Goal: Task Accomplishment & Management: Use online tool/utility

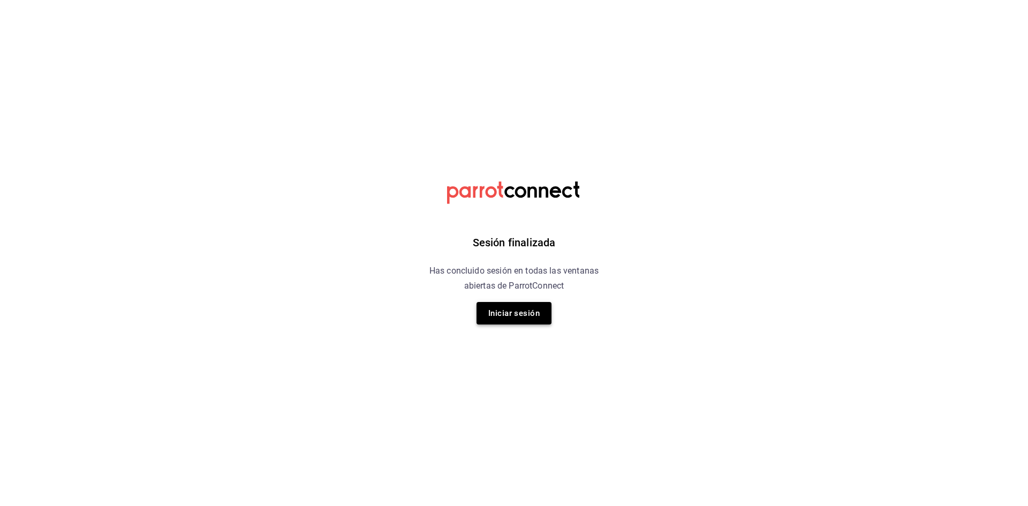
click at [487, 309] on button "Iniciar sesión" at bounding box center [513, 313] width 75 height 22
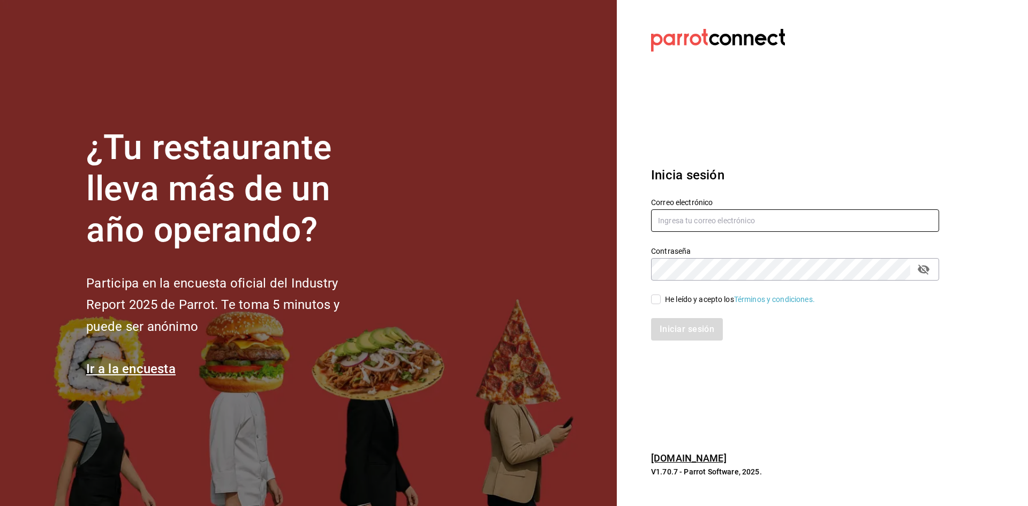
type input "jandresruan1@gmail.com"
click at [657, 301] on input "He leído y acepto los Términos y condiciones." at bounding box center [656, 299] width 10 height 10
checkbox input "true"
click at [668, 342] on div "Inicia sesión Correo electrónico jandresruan1@gmail.com Contraseña Contraseña H…" at bounding box center [795, 253] width 288 height 201
click at [671, 328] on button "Iniciar sesión" at bounding box center [687, 329] width 73 height 22
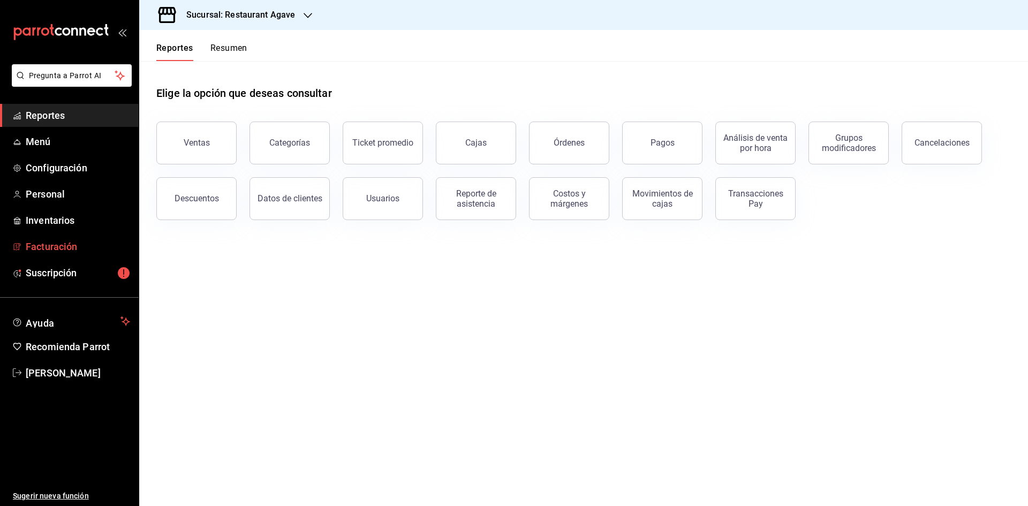
click at [61, 249] on span "Facturación" at bounding box center [78, 246] width 104 height 14
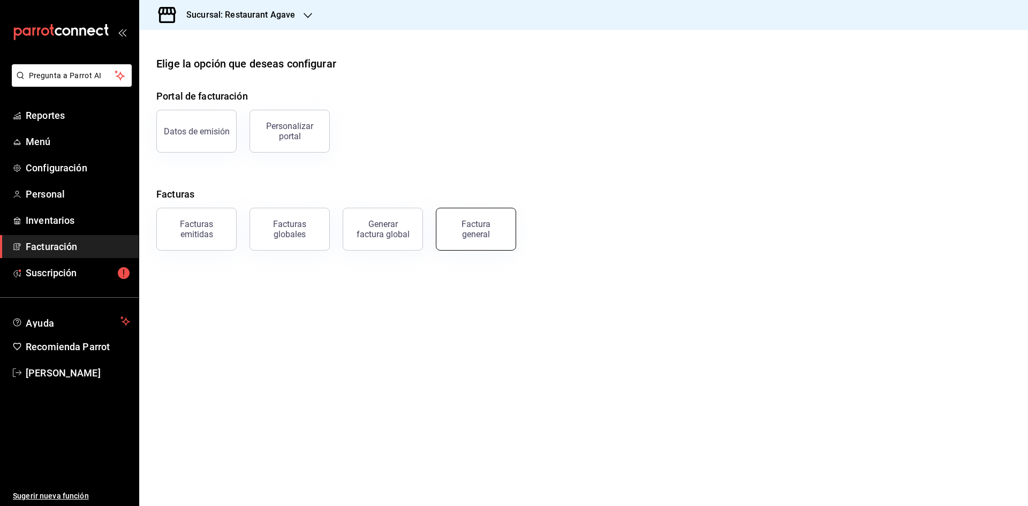
click at [506, 233] on button "Factura general" at bounding box center [476, 229] width 80 height 43
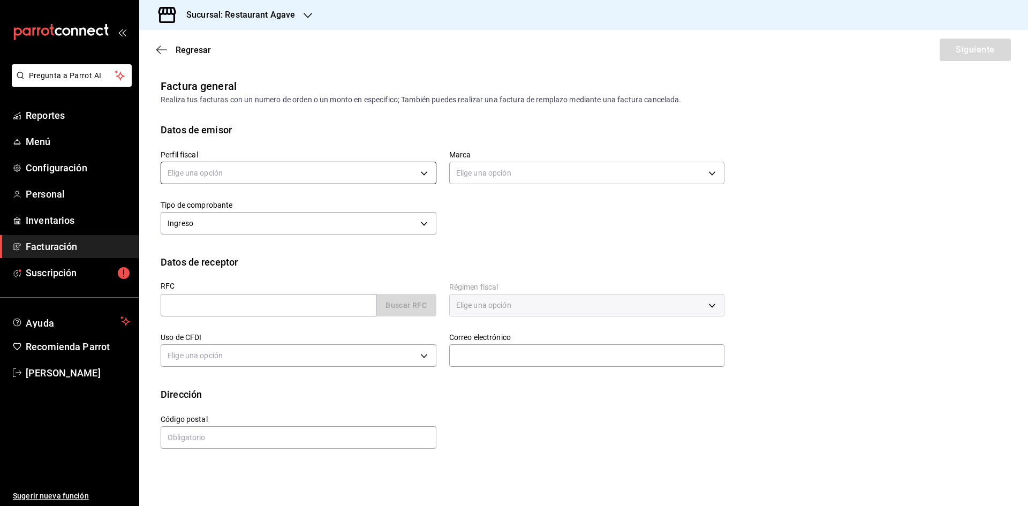
click at [261, 173] on body "Pregunta a Parrot AI Reportes Menú Configuración Personal Inventarios Facturaci…" at bounding box center [514, 253] width 1028 height 506
click at [253, 229] on li "[PERSON_NAME] [PERSON_NAME]" at bounding box center [298, 227] width 275 height 20
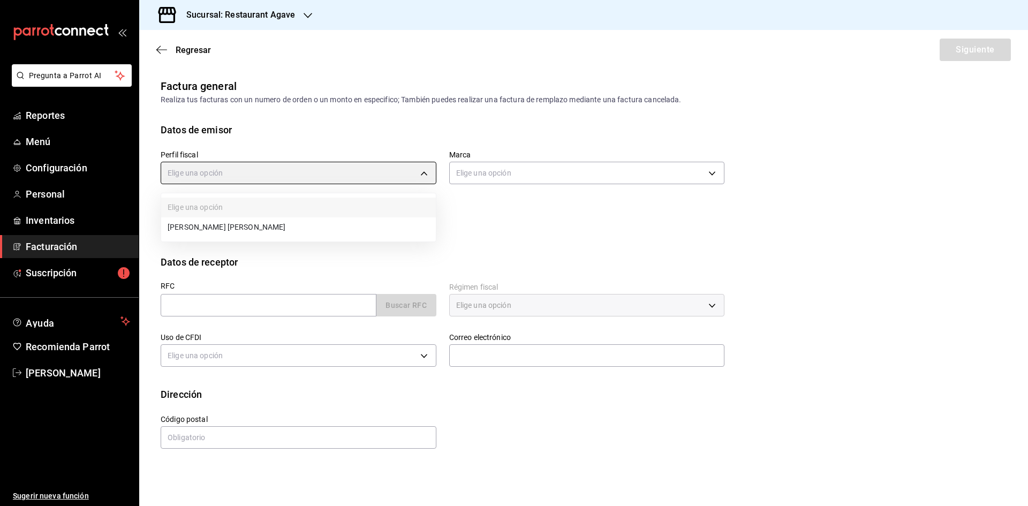
type input "ad901036-74df-4fe8-addc-bdb4b17d016d"
type input "ac14864f-e3a0-4832-92fd-dda121f57a49"
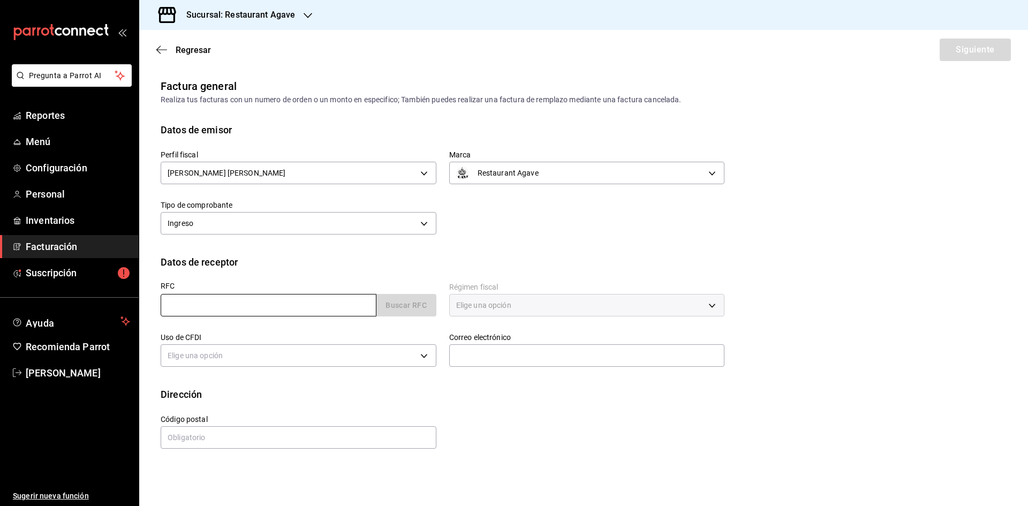
click at [248, 309] on input "text" at bounding box center [269, 305] width 216 height 22
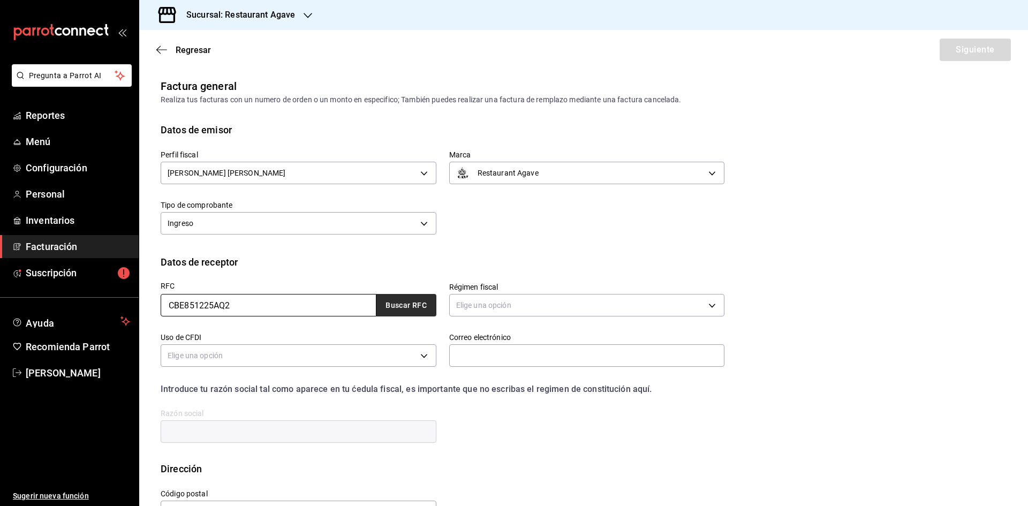
type input "CBE851225AQ2"
click at [401, 306] on button "Buscar RFC" at bounding box center [406, 305] width 60 height 22
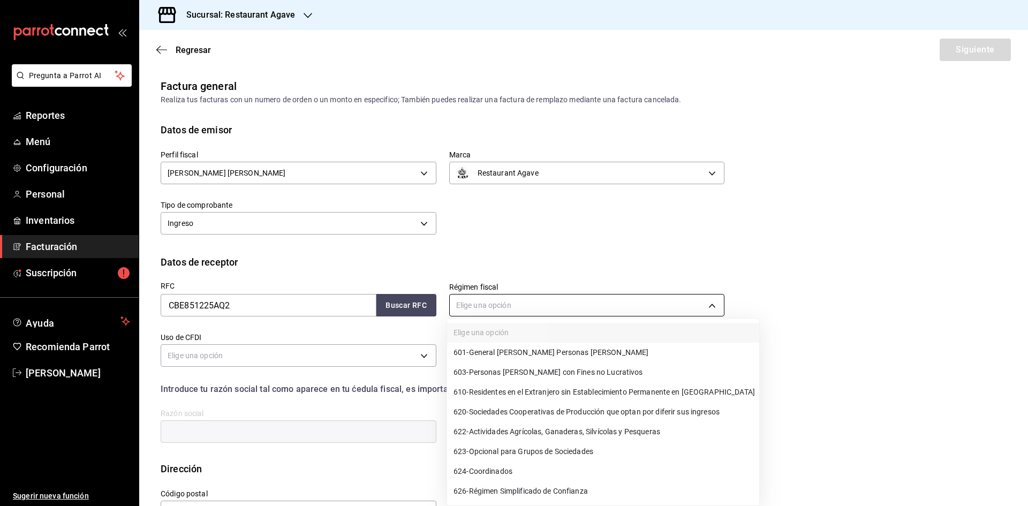
click at [538, 309] on body "Pregunta a Parrot AI Reportes Menú Configuración Personal Inventarios Facturaci…" at bounding box center [514, 253] width 1028 height 506
click at [537, 370] on span "603 - Personas [PERSON_NAME] con Fines no Lucrativos" at bounding box center [547, 372] width 189 height 11
type input "603"
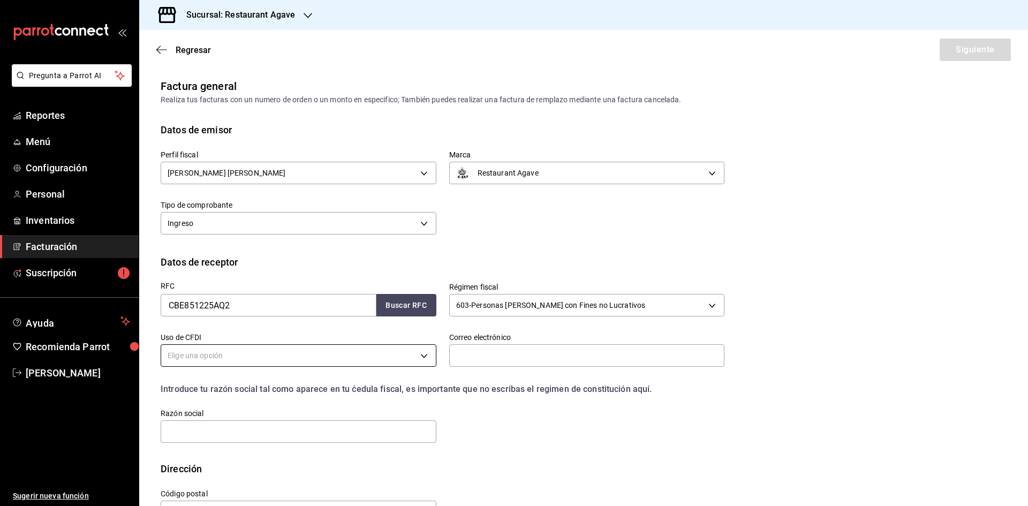
click at [397, 356] on body "Pregunta a Parrot AI Reportes Menú Configuración Personal Inventarios Facturaci…" at bounding box center [514, 253] width 1028 height 506
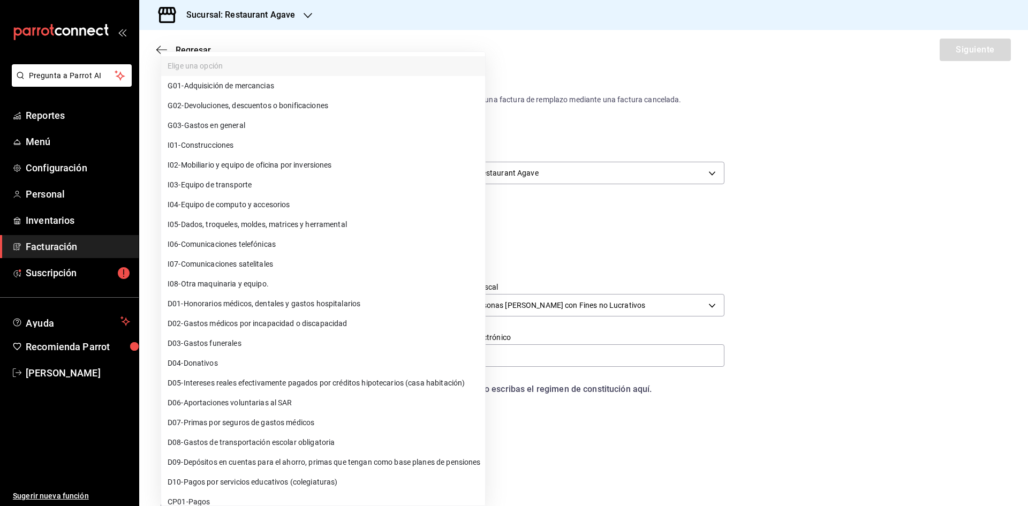
click at [278, 115] on li "G02 - Devoluciones, descuentos o bonificaciones" at bounding box center [323, 106] width 324 height 20
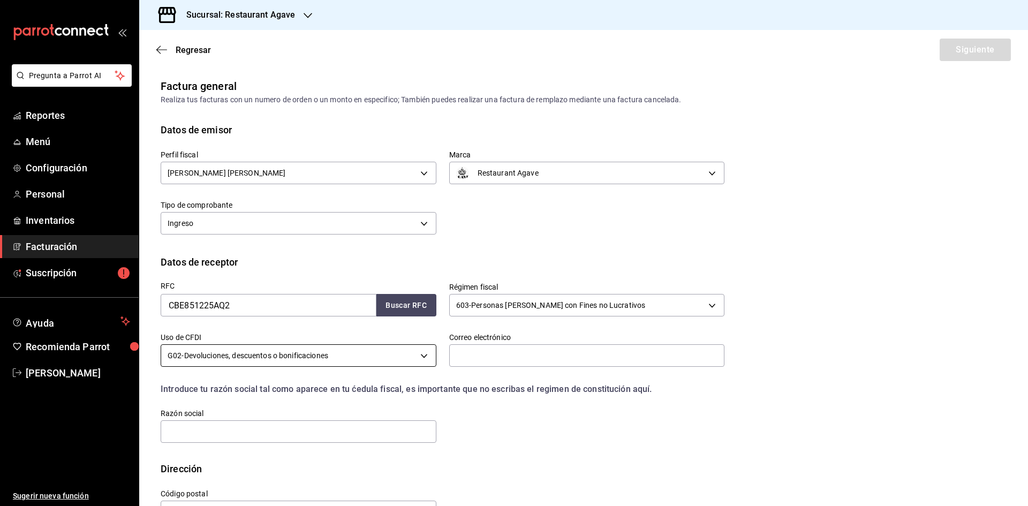
click at [308, 359] on body "Pregunta a Parrot AI Reportes Menú Configuración Personal Inventarios Facturaci…" at bounding box center [514, 253] width 1028 height 506
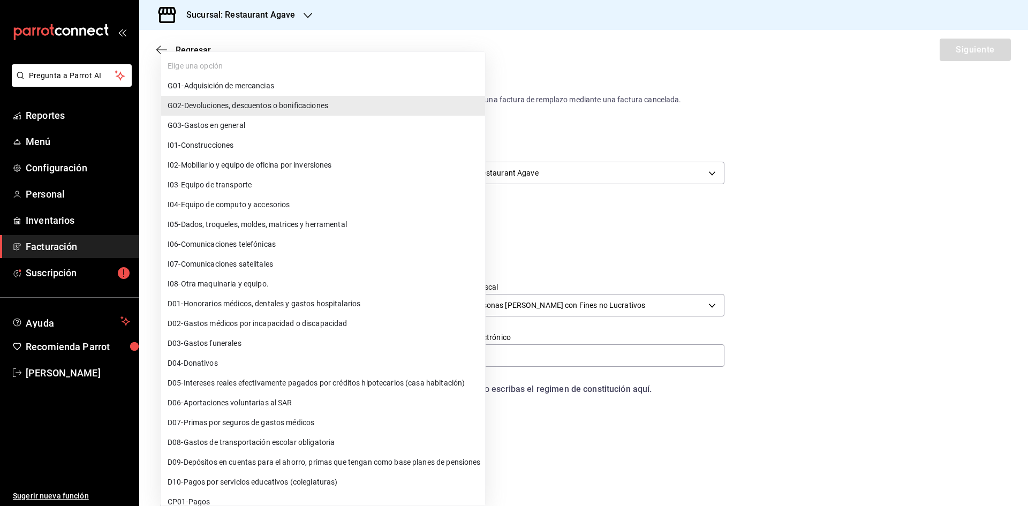
click at [276, 131] on li "G03 - Gastos en general" at bounding box center [323, 126] width 324 height 20
type input "G03"
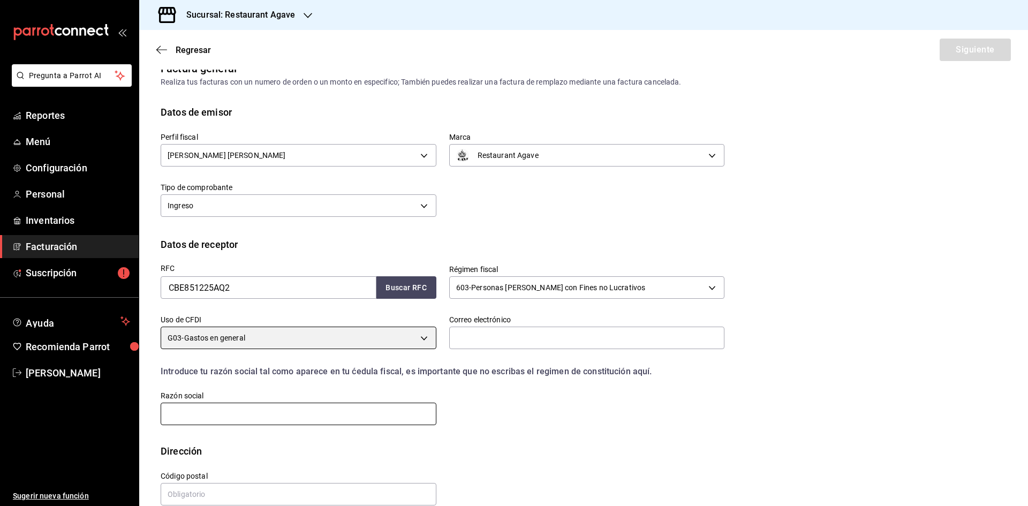
scroll to position [36, 0]
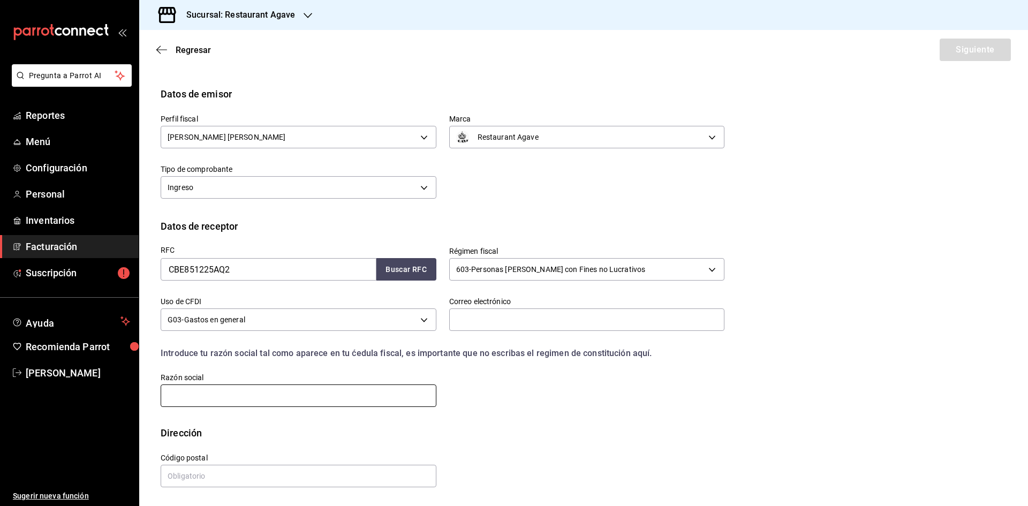
click at [279, 392] on input "text" at bounding box center [299, 395] width 276 height 22
type input "COLEGIO DE BACHILLERES DEL ESTADO DE [GEOGRAPHIC_DATA]"
click at [272, 477] on input "text" at bounding box center [299, 476] width 276 height 22
type input "31000"
click at [601, 315] on input "text" at bounding box center [587, 319] width 276 height 22
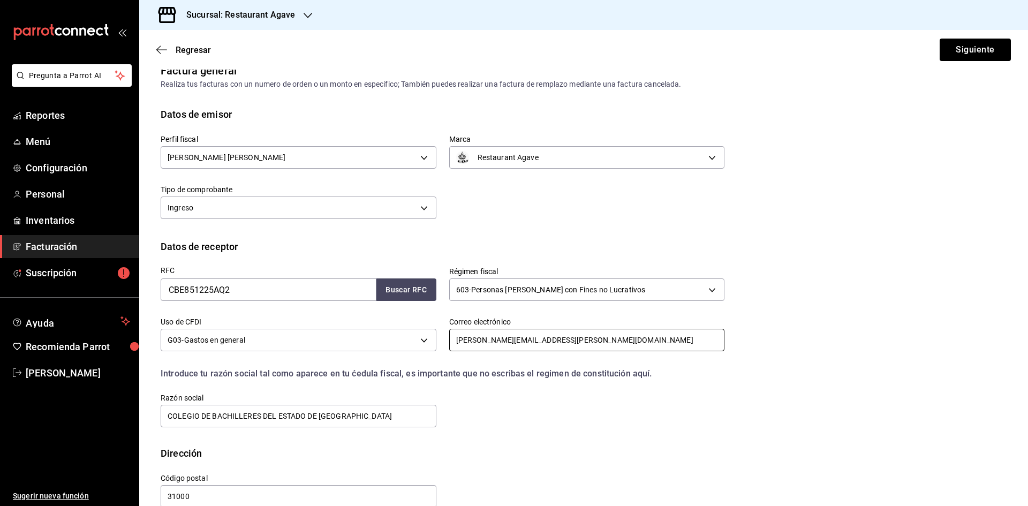
scroll to position [0, 0]
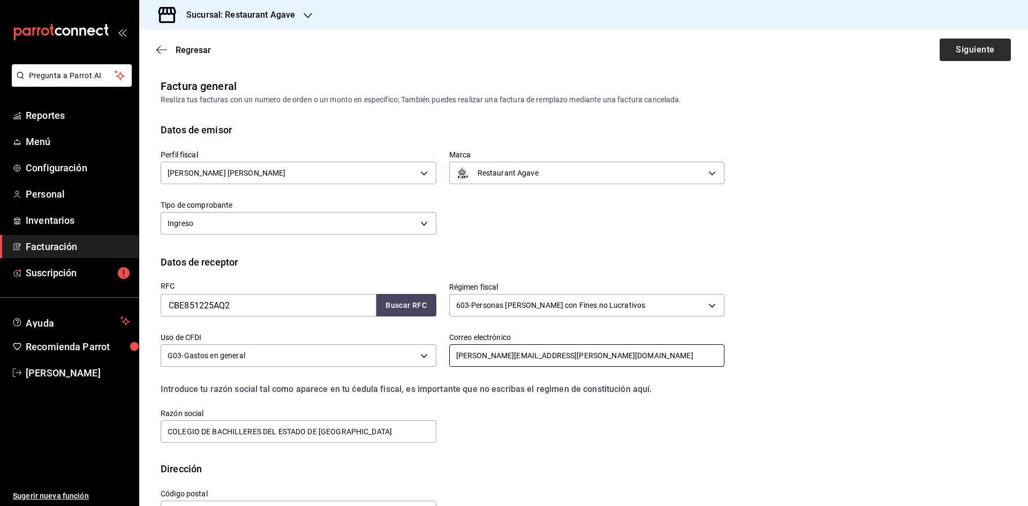
type input "[PERSON_NAME][EMAIL_ADDRESS][PERSON_NAME][DOMAIN_NAME]"
click at [969, 55] on button "Siguiente" at bounding box center [974, 50] width 71 height 22
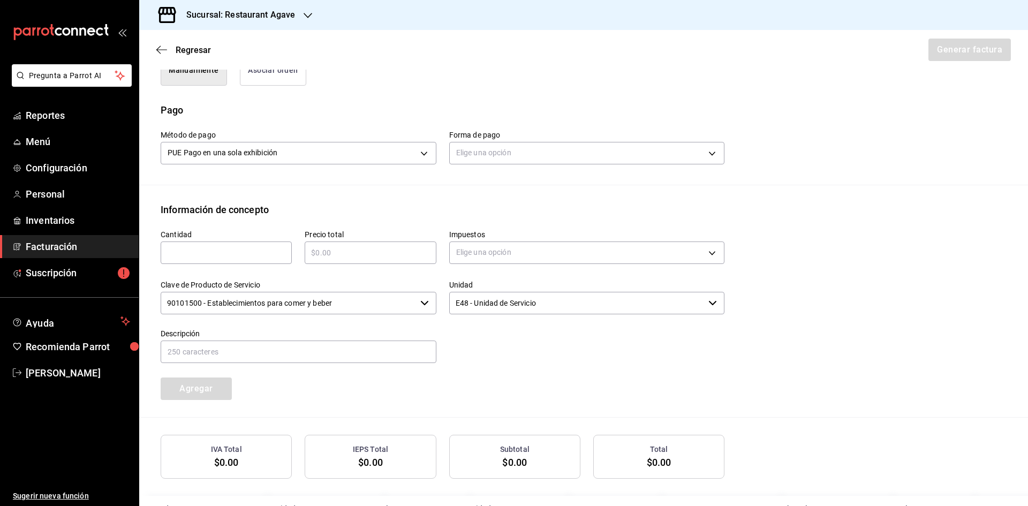
scroll to position [344, 0]
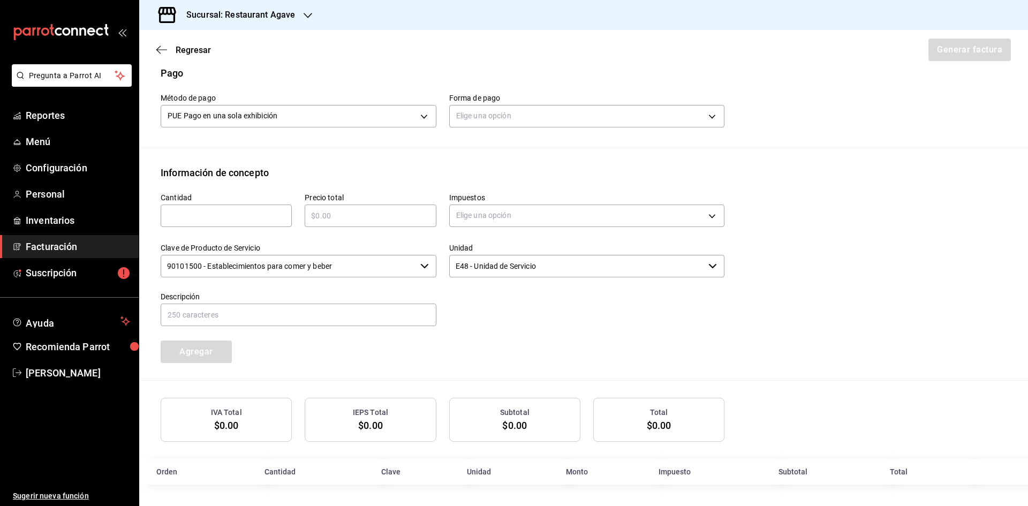
click at [240, 219] on input "text" at bounding box center [226, 215] width 131 height 13
type input "1"
click at [378, 218] on input "text" at bounding box center [370, 215] width 131 height 13
type input "$4470"
click at [533, 210] on body "Pregunta a Parrot AI Reportes Menú Configuración Personal Inventarios Facturaci…" at bounding box center [514, 253] width 1028 height 506
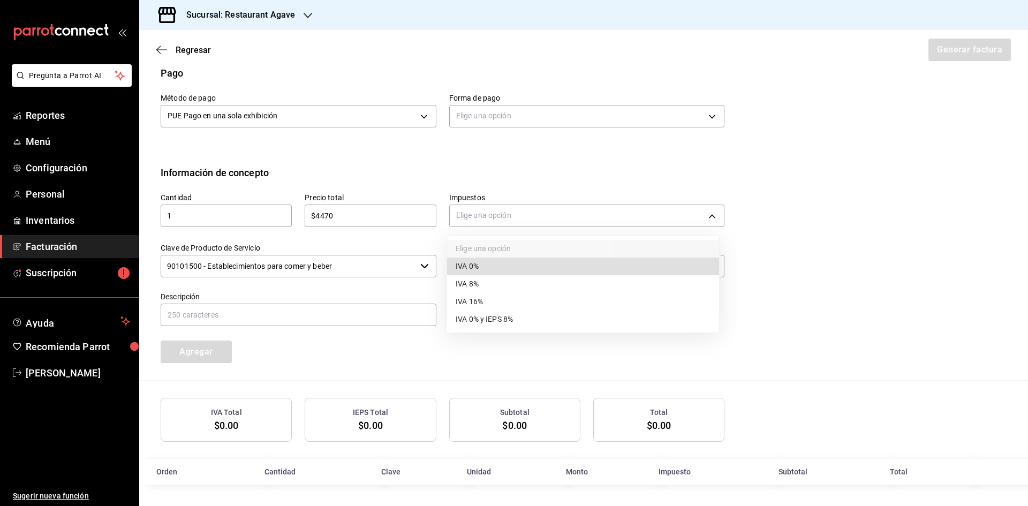
click at [488, 296] on li "IVA 16%" at bounding box center [583, 302] width 272 height 18
type input "IVA_16"
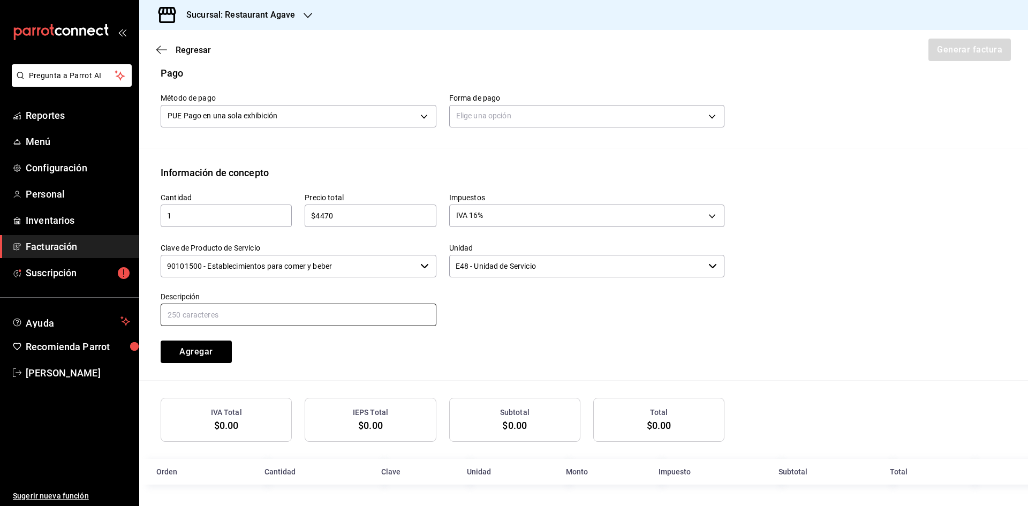
click at [213, 315] on input "text" at bounding box center [299, 314] width 276 height 22
type input "Consumo"
click at [214, 354] on button "Agregar" at bounding box center [196, 351] width 71 height 22
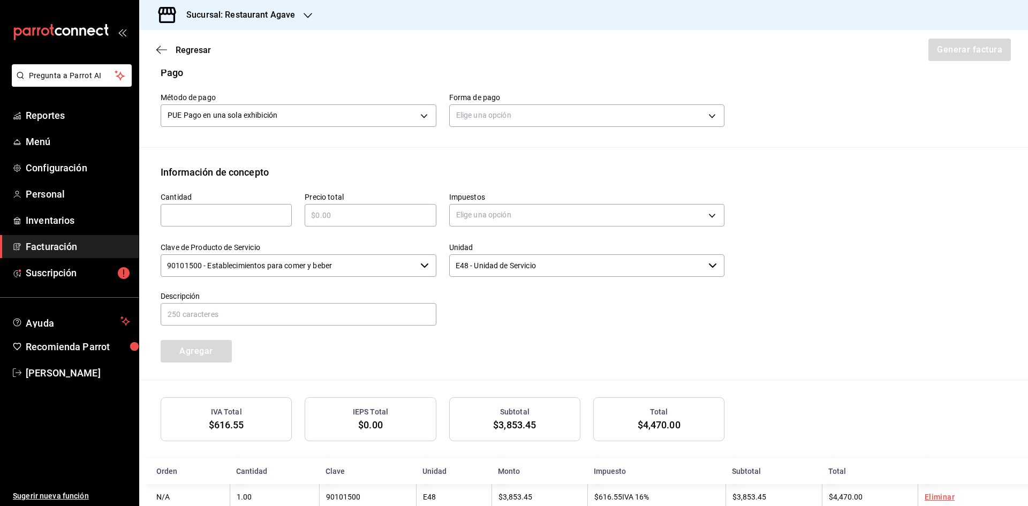
click at [229, 220] on input "text" at bounding box center [226, 215] width 131 height 13
type input "1"
click at [373, 217] on input "text" at bounding box center [370, 215] width 131 height 13
type input "$530"
click at [469, 213] on body "Pregunta a Parrot AI Reportes Menú Configuración Personal Inventarios Facturaci…" at bounding box center [514, 253] width 1028 height 506
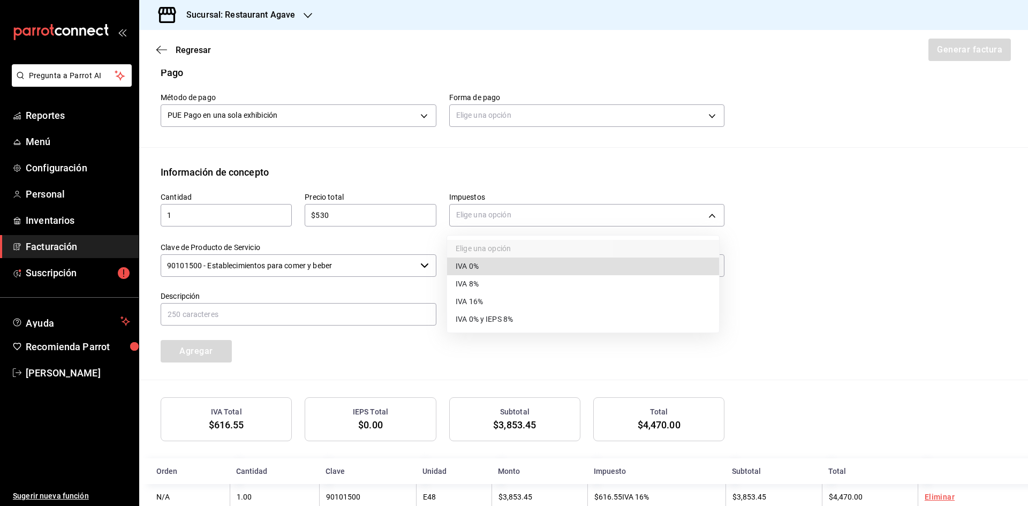
click at [473, 270] on span "IVA 0%" at bounding box center [466, 266] width 23 height 11
type input "IVA_0"
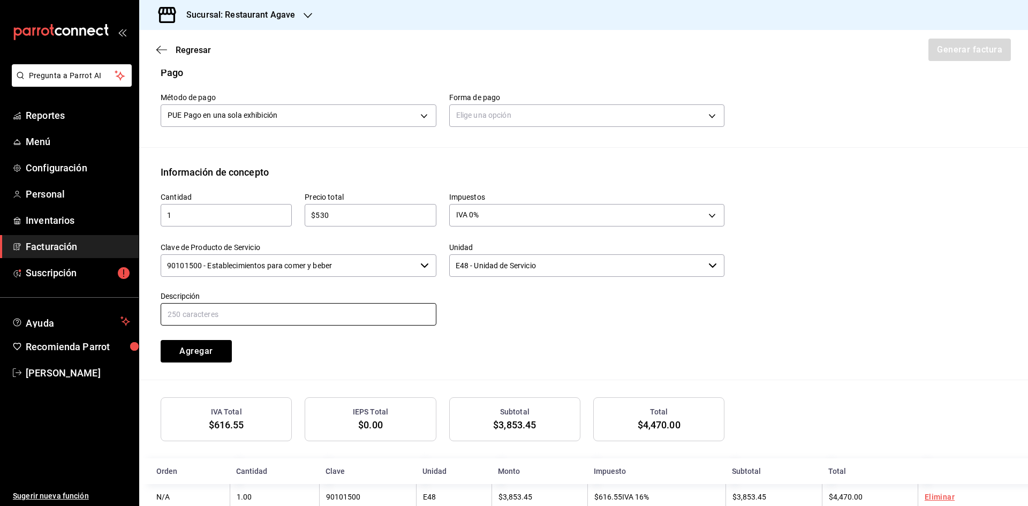
click at [379, 313] on input "text" at bounding box center [299, 314] width 276 height 22
type input "propina"
click at [217, 355] on button "Agregar" at bounding box center [196, 351] width 71 height 22
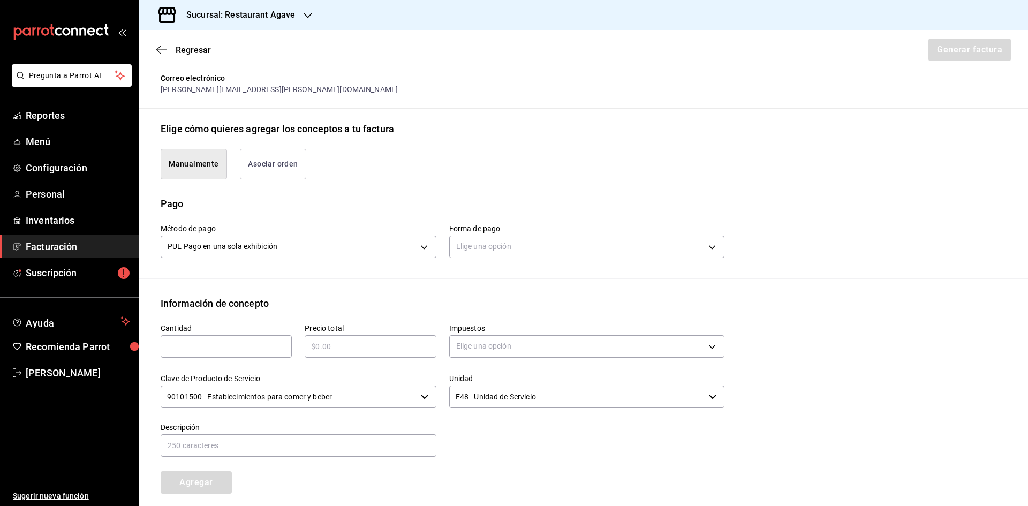
scroll to position [237, 0]
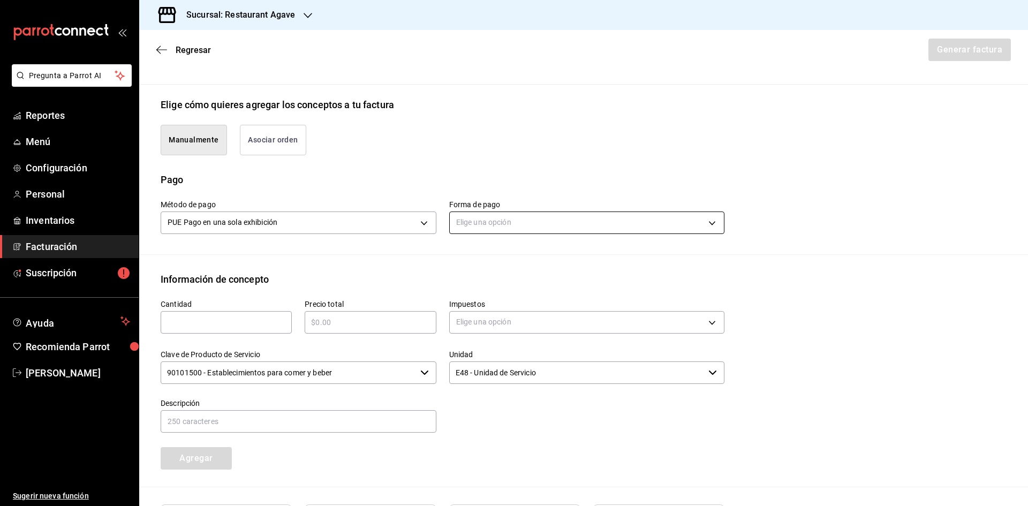
click at [632, 221] on body "Pregunta a Parrot AI Reportes Menú Configuración Personal Inventarios Facturaci…" at bounding box center [514, 253] width 1028 height 506
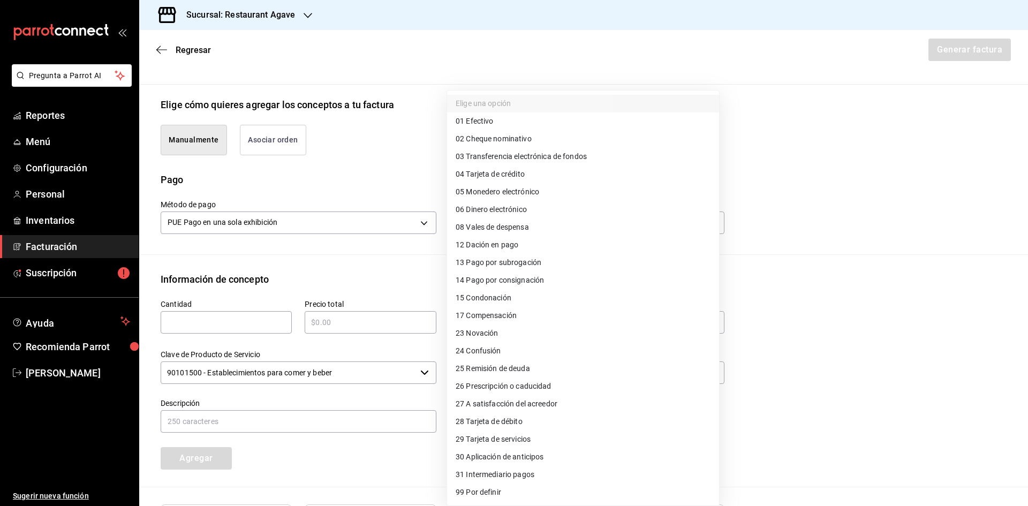
click at [551, 171] on li "04 Tarjeta de crédito" at bounding box center [583, 174] width 272 height 18
type input "04"
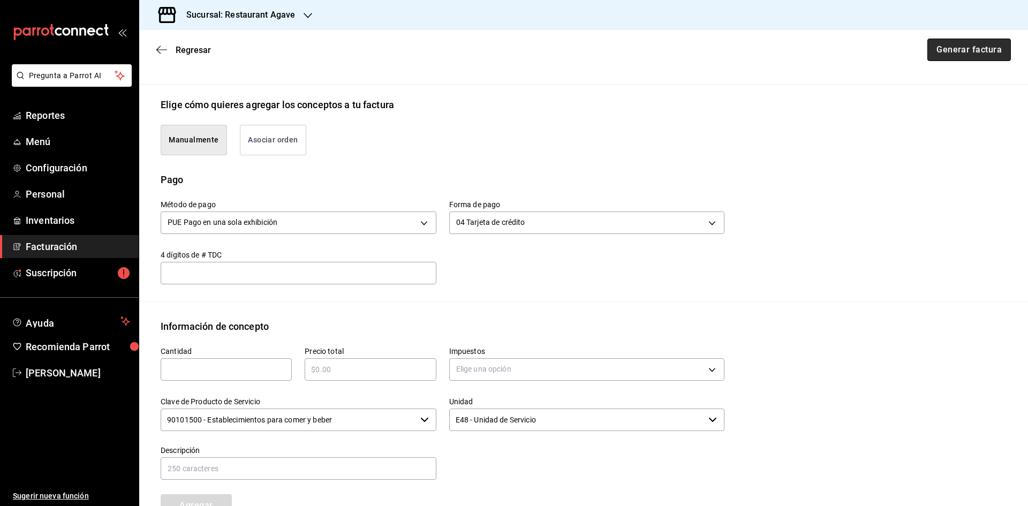
click at [945, 44] on button "Generar factura" at bounding box center [968, 50] width 83 height 22
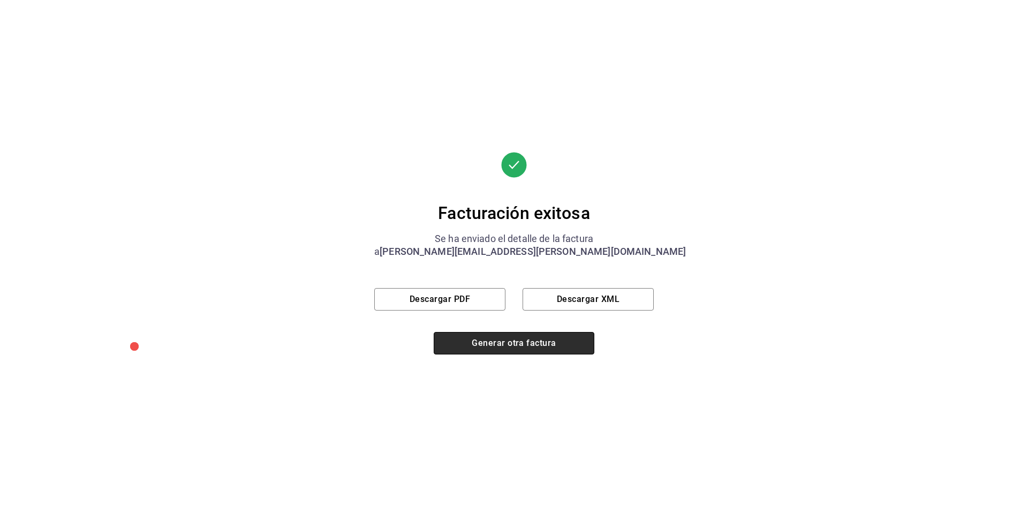
click at [521, 340] on button "Generar otra factura" at bounding box center [514, 343] width 161 height 22
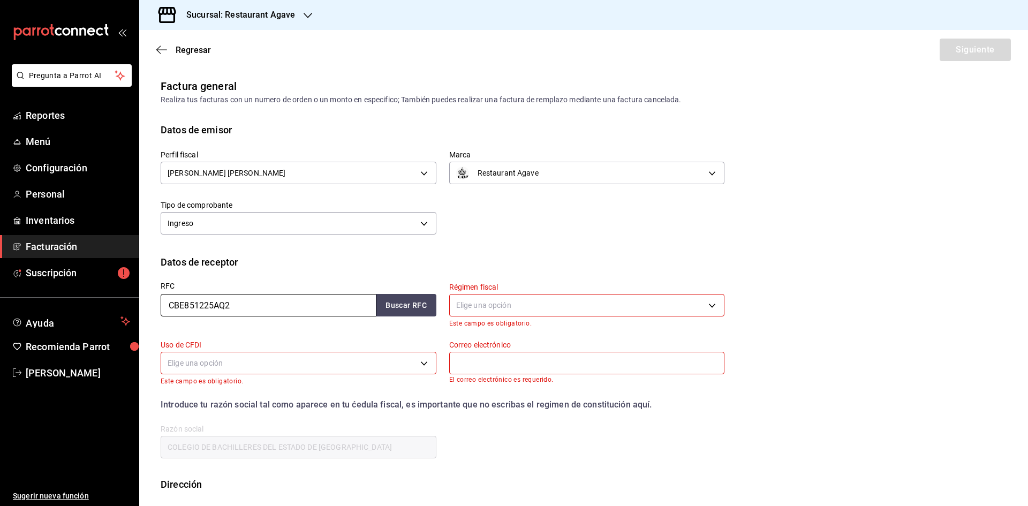
click at [246, 303] on input "CBE851225AQ2" at bounding box center [269, 305] width 216 height 22
type input "MEO990716SYA"
click at [385, 301] on button "Buscar RFC" at bounding box center [406, 305] width 60 height 22
click at [533, 308] on body "Pregunta a Parrot AI Reportes Menú Configuración Personal Inventarios Facturaci…" at bounding box center [514, 253] width 1028 height 506
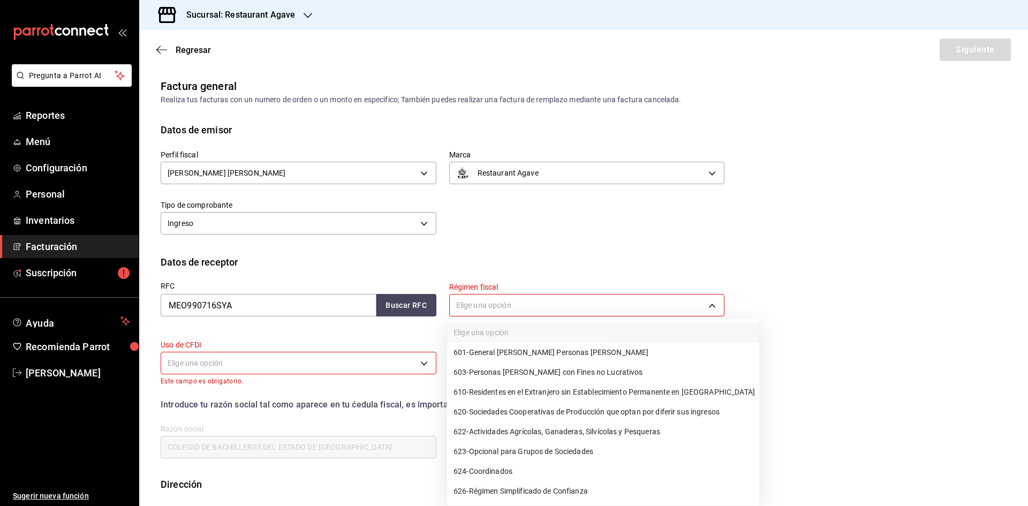
click at [536, 356] on span "601 - General [PERSON_NAME] Personas [PERSON_NAME]" at bounding box center [550, 352] width 195 height 11
type input "601"
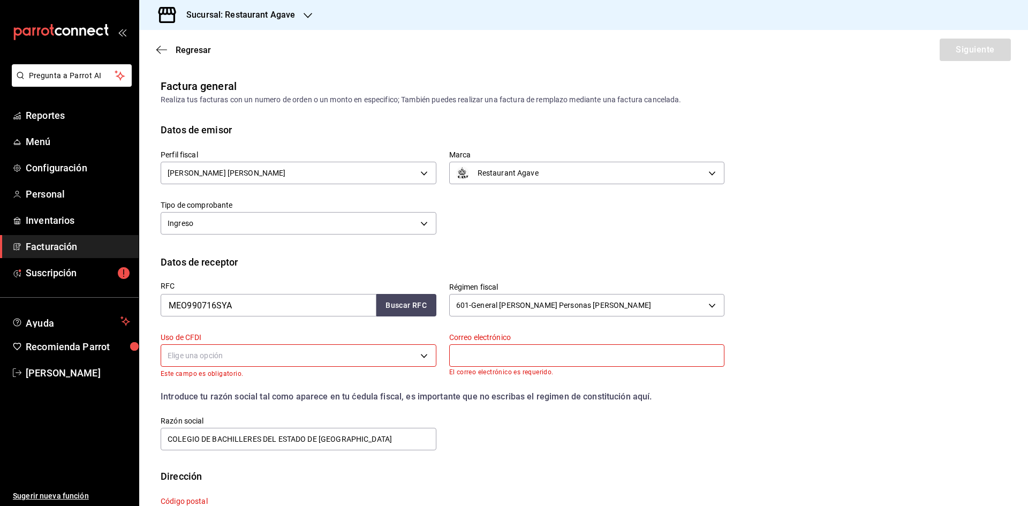
click at [419, 367] on div "Elige una opción" at bounding box center [299, 354] width 276 height 28
click at [414, 368] on div "Elige una opción" at bounding box center [299, 354] width 276 height 28
click at [416, 361] on body "Pregunta a Parrot AI Reportes Menú Configuración Personal Inventarios Facturaci…" at bounding box center [514, 253] width 1028 height 506
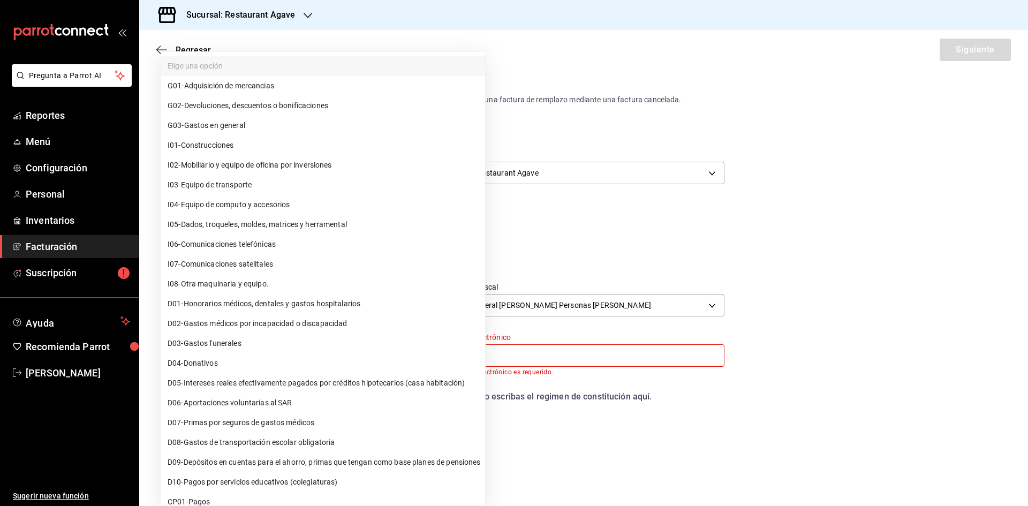
click at [337, 134] on li "G03 - Gastos en general" at bounding box center [323, 126] width 324 height 20
type input "G03"
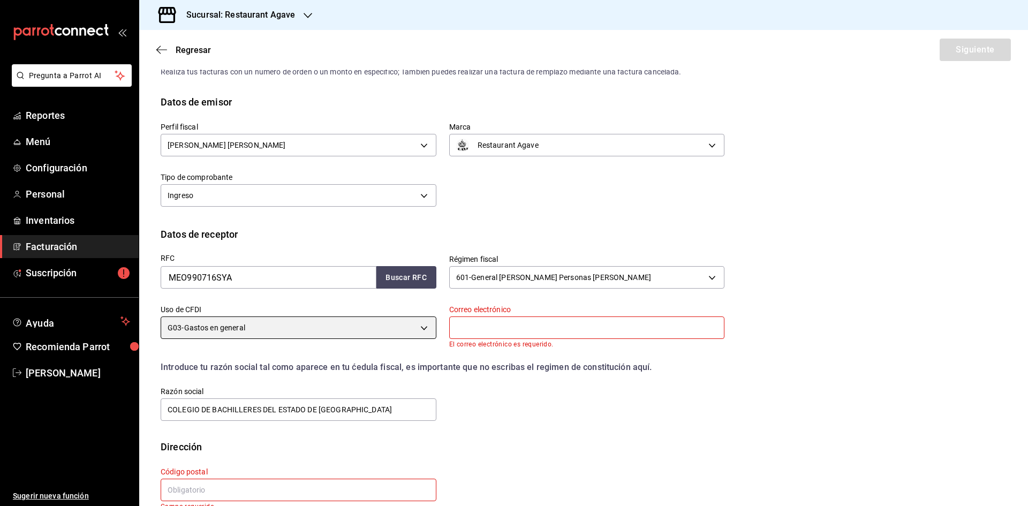
scroll to position [50, 0]
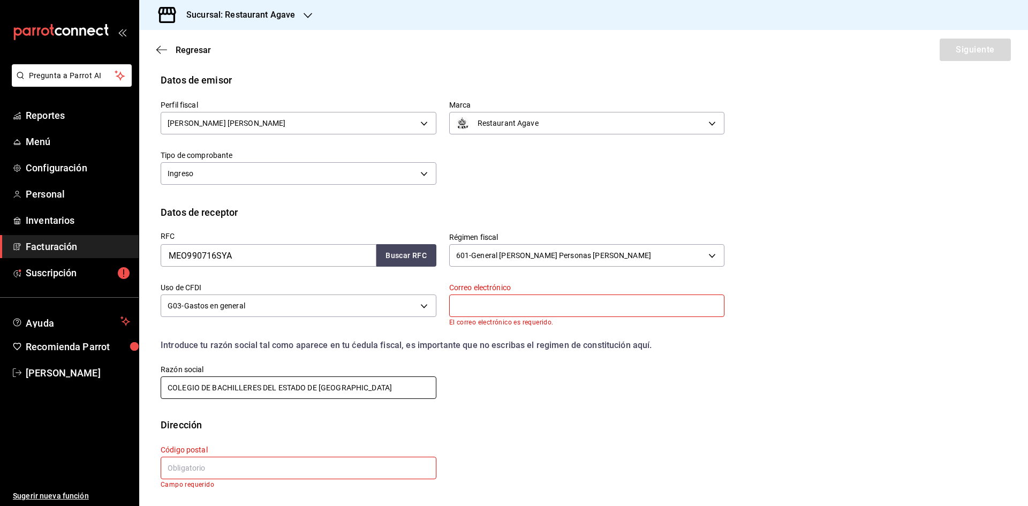
click at [366, 386] on input "COLEGIO DE BACHILLERES DEL ESTADO DE [GEOGRAPHIC_DATA]" at bounding box center [299, 387] width 276 height 22
type input "[PERSON_NAME] EQUIPOS DE ORDEÑO"
click at [248, 464] on input "text" at bounding box center [299, 468] width 276 height 22
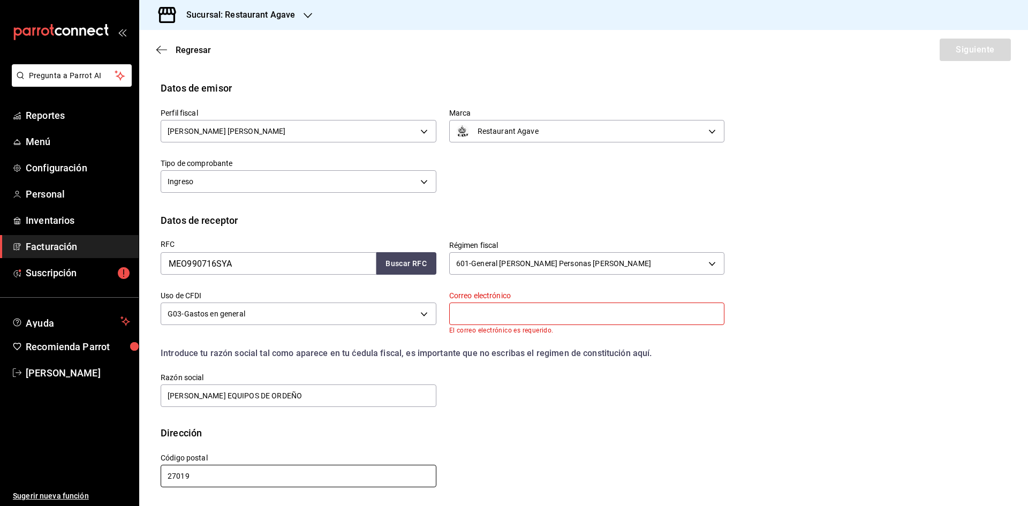
scroll to position [42, 0]
type input "27019"
click at [531, 309] on input "text" at bounding box center [587, 313] width 276 height 22
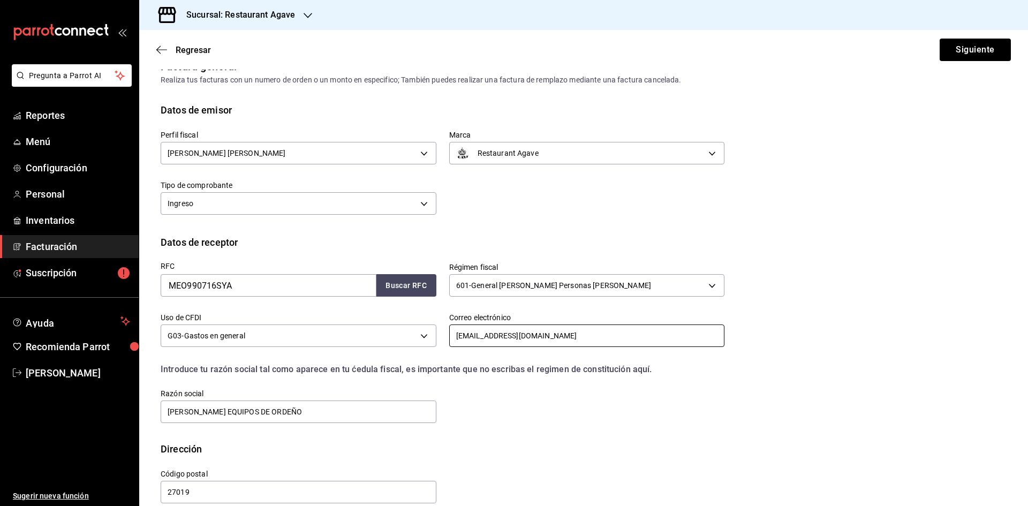
scroll to position [36, 0]
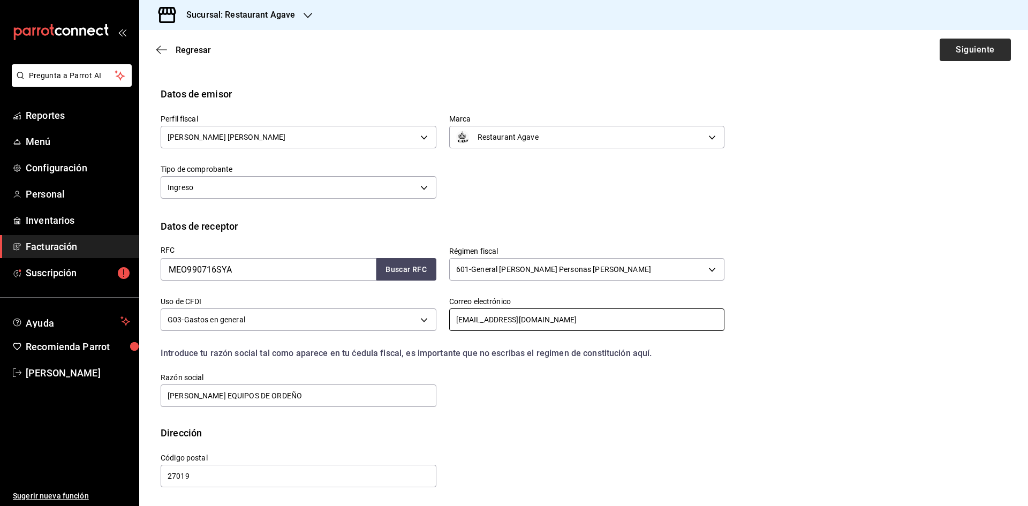
type input "[EMAIL_ADDRESS][DOMAIN_NAME]"
click at [968, 49] on button "Siguiente" at bounding box center [974, 50] width 71 height 22
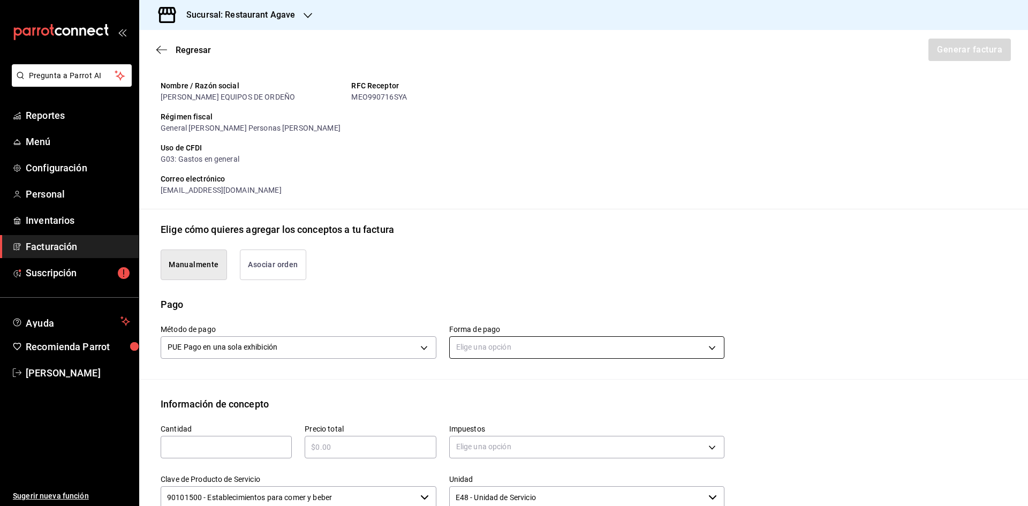
scroll to position [196, 0]
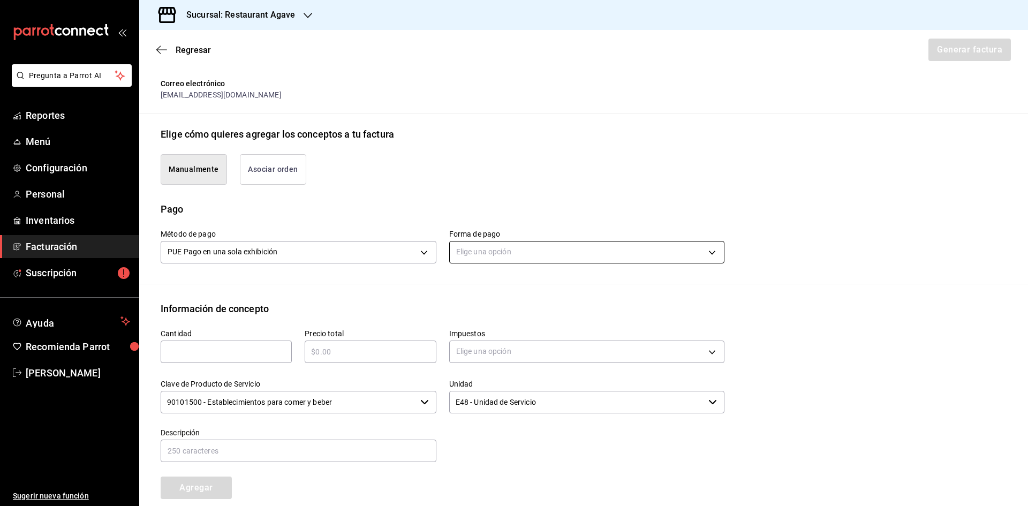
click at [513, 249] on body "Pregunta a Parrot AI Reportes Menú Configuración Personal Inventarios Facturaci…" at bounding box center [514, 253] width 1028 height 506
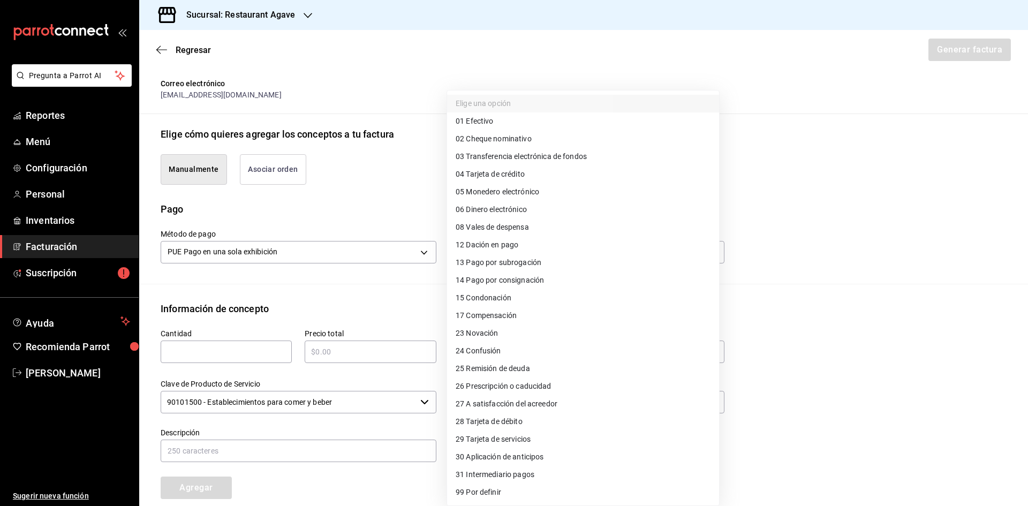
click at [539, 172] on li "04 Tarjeta de crédito" at bounding box center [583, 174] width 272 height 18
type input "04"
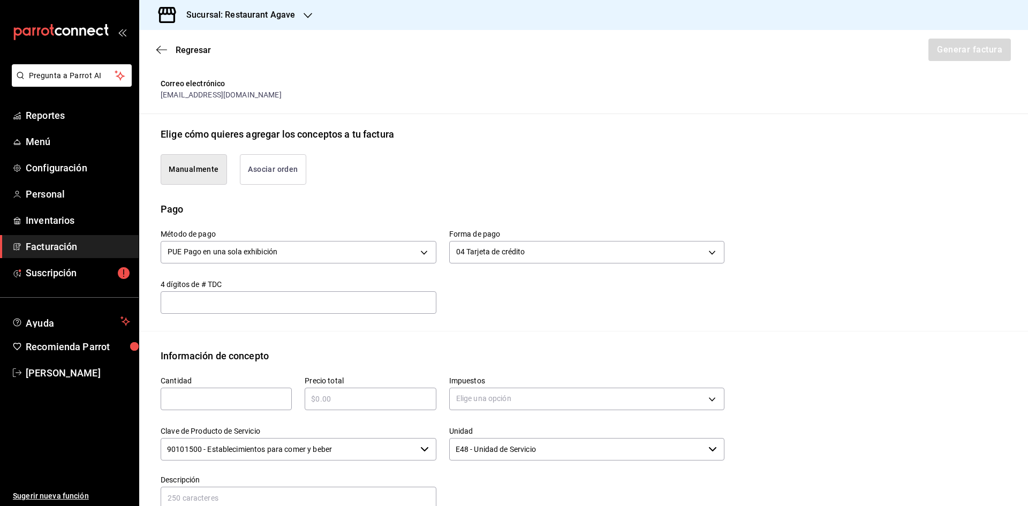
click at [251, 390] on div "​" at bounding box center [226, 399] width 131 height 22
type input "1"
click at [356, 393] on input "text" at bounding box center [370, 398] width 131 height 13
type input "$625"
click at [524, 404] on body "Pregunta a Parrot AI Reportes Menú Configuración Personal Inventarios Facturaci…" at bounding box center [514, 253] width 1028 height 506
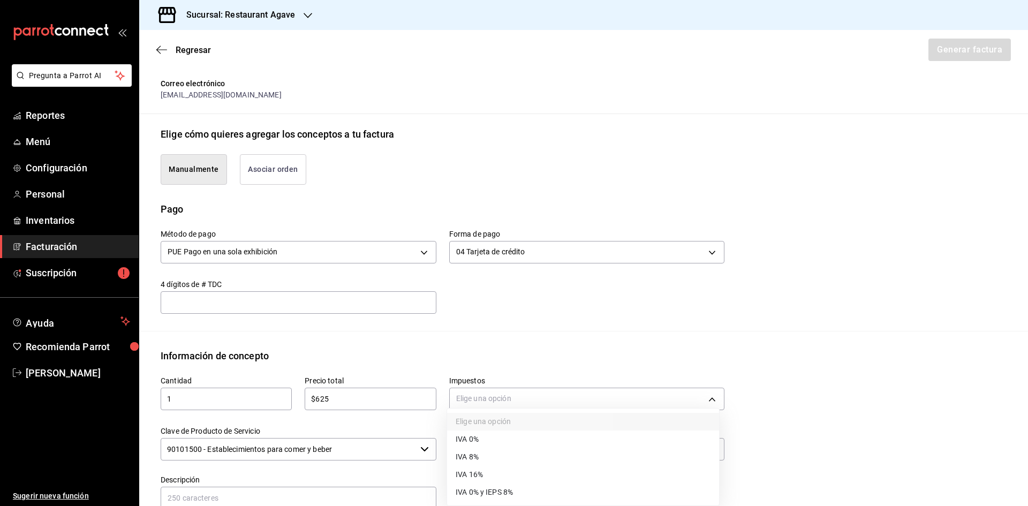
click at [526, 475] on li "IVA 16%" at bounding box center [583, 475] width 272 height 18
type input "IVA_16"
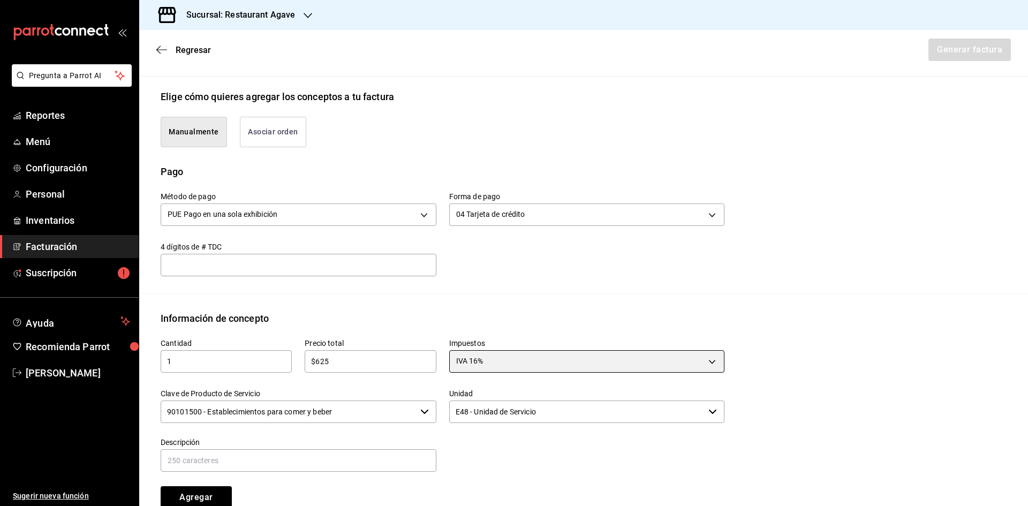
scroll to position [303, 0]
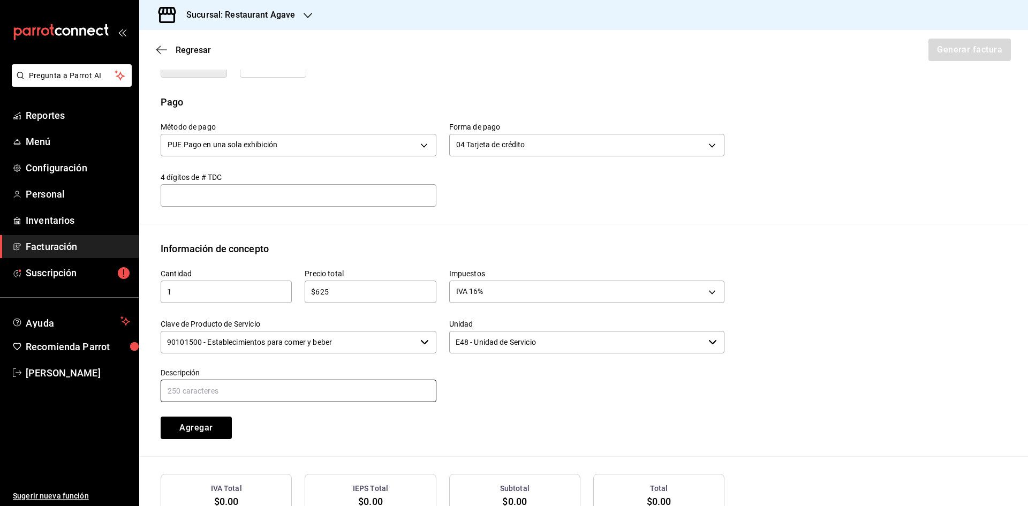
click at [331, 397] on input "text" at bounding box center [299, 390] width 276 height 22
type input "Consumo"
click at [217, 422] on button "Agregar" at bounding box center [196, 427] width 71 height 22
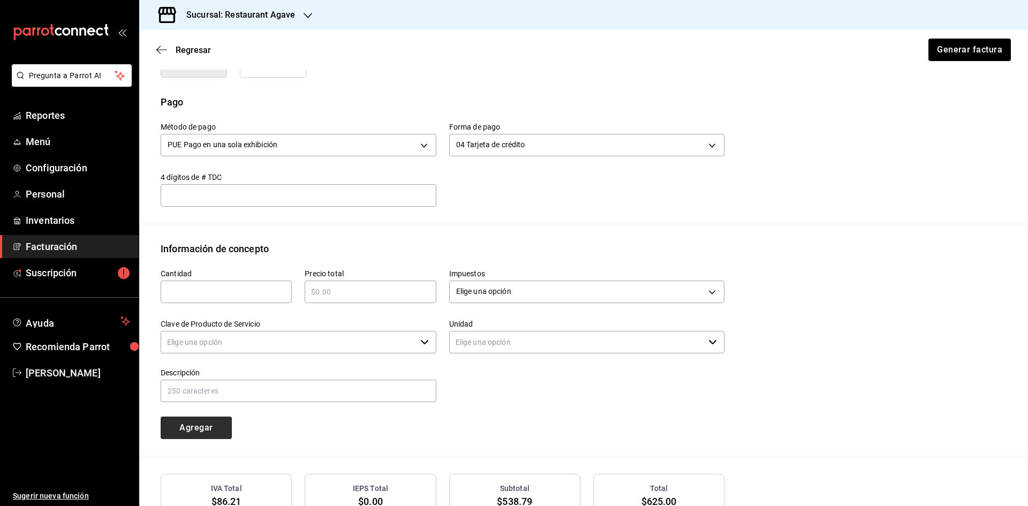
type input "90101500 - Establecimientos para comer y beber"
type input "E48 - Unidad de Servicio"
click at [225, 299] on div "​" at bounding box center [226, 291] width 131 height 22
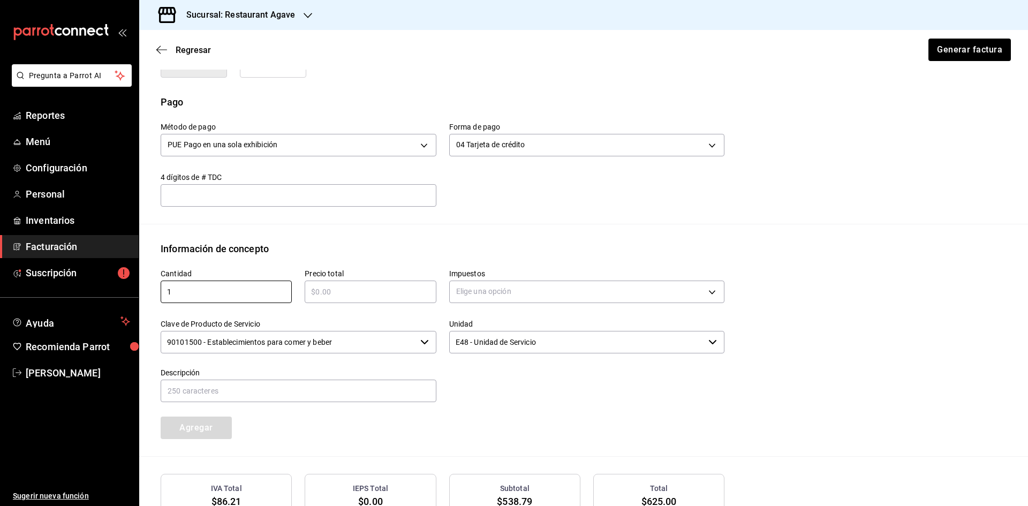
type input "1"
click at [370, 291] on input "text" at bounding box center [370, 291] width 131 height 13
type input "$62"
click at [491, 292] on body "Pregunta a Parrot AI Reportes Menú Configuración Personal Inventarios Facturaci…" at bounding box center [514, 253] width 1028 height 506
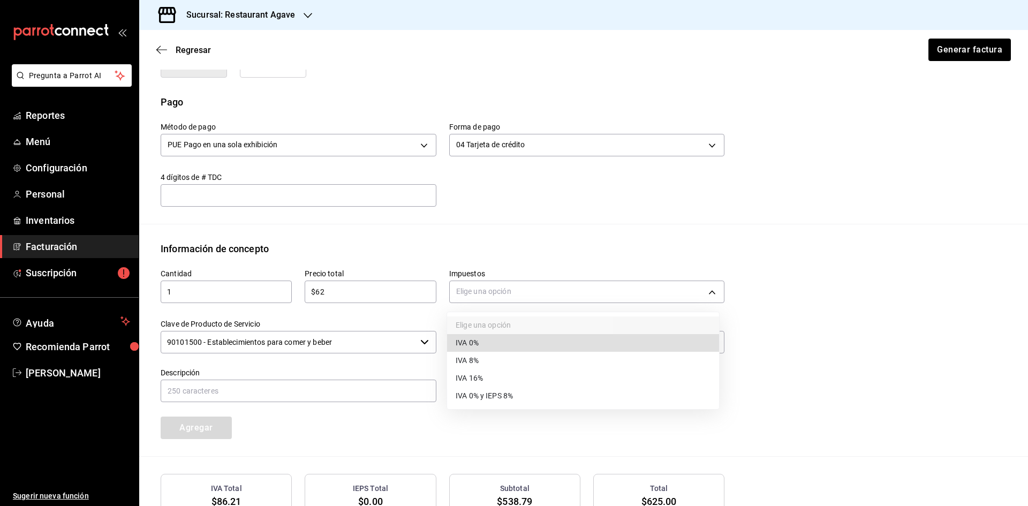
click at [503, 341] on li "IVA 0%" at bounding box center [583, 343] width 272 height 18
type input "IVA_0"
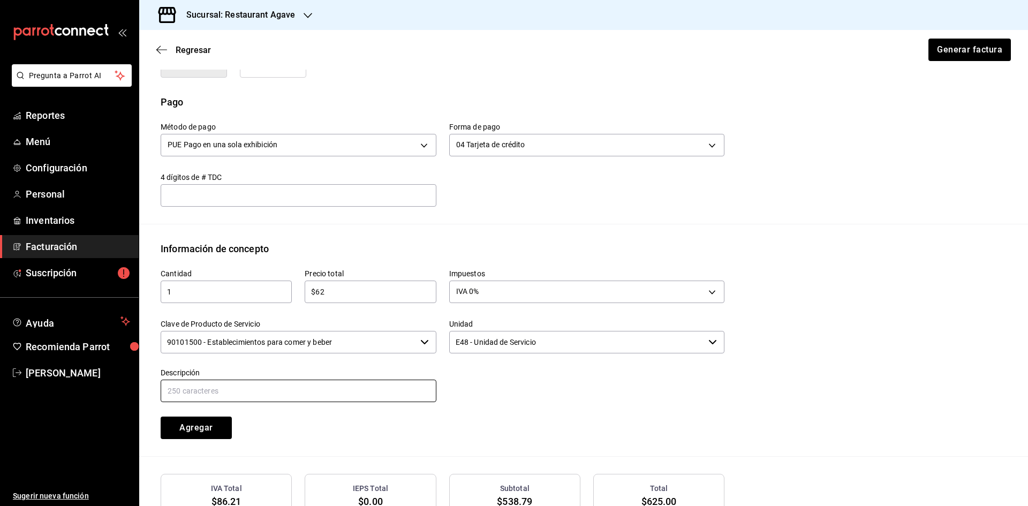
click at [398, 391] on input "text" at bounding box center [299, 390] width 276 height 22
type input "propina"
click at [214, 424] on button "Agregar" at bounding box center [196, 427] width 71 height 22
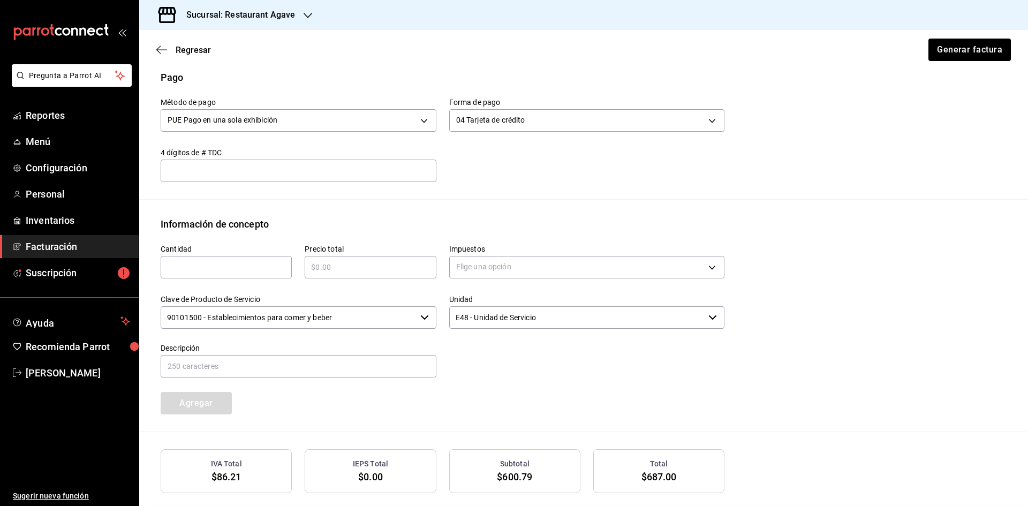
scroll to position [434, 0]
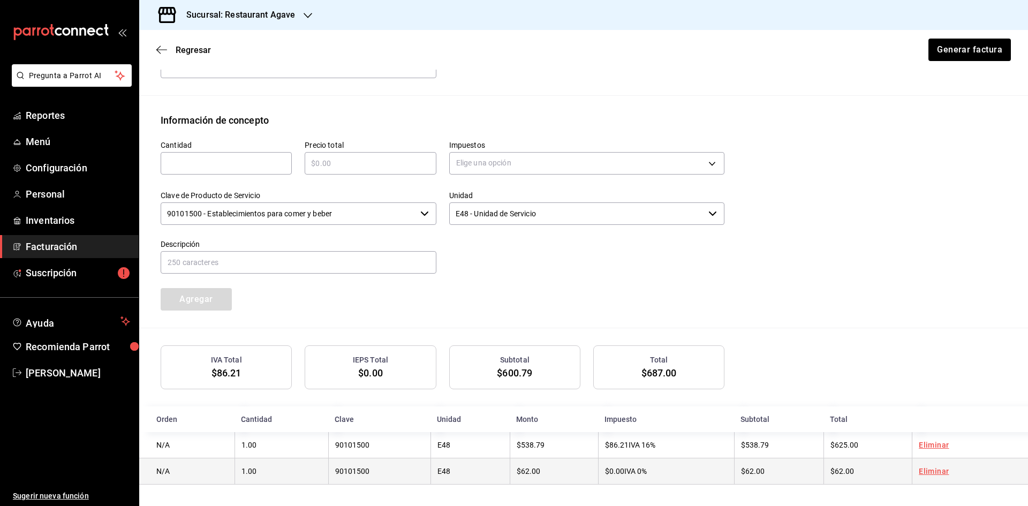
click at [928, 470] on link "Eliminar" at bounding box center [933, 471] width 30 height 9
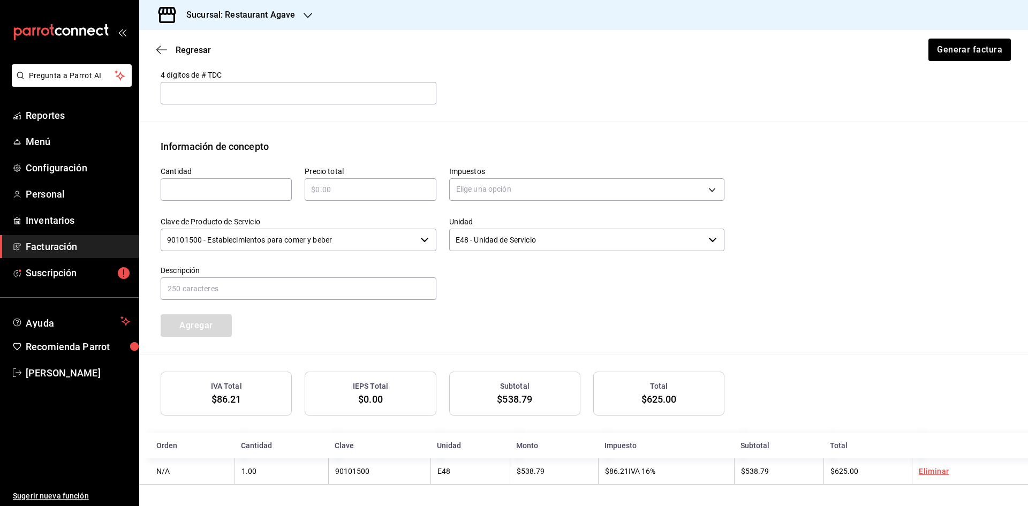
click at [211, 196] on div "​" at bounding box center [226, 189] width 131 height 22
type input "1"
click at [375, 196] on div "​" at bounding box center [370, 189] width 131 height 22
type input "$62.50"
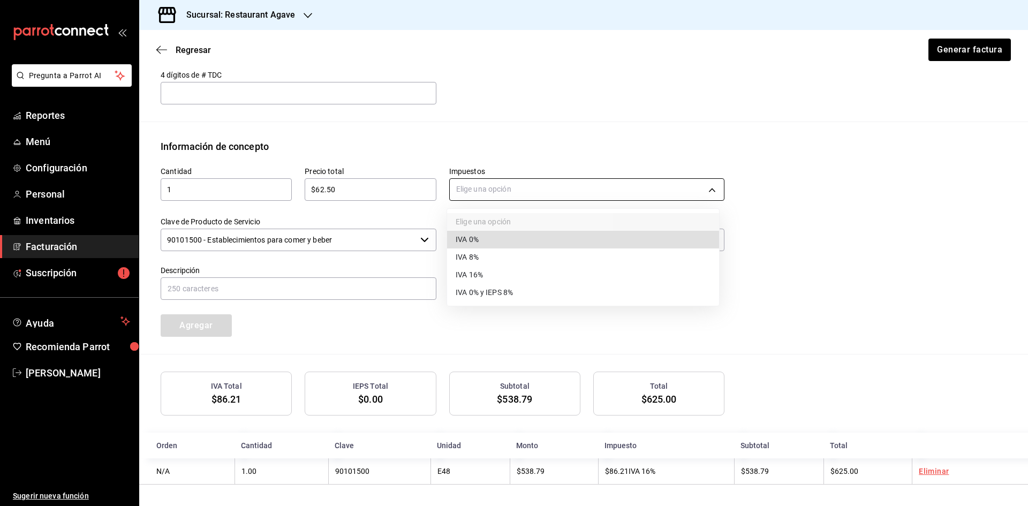
click at [495, 191] on body "Pregunta a Parrot AI Reportes Menú Configuración Personal Inventarios Facturaci…" at bounding box center [514, 253] width 1028 height 506
click at [500, 235] on li "IVA 0%" at bounding box center [583, 240] width 272 height 18
type input "IVA_0"
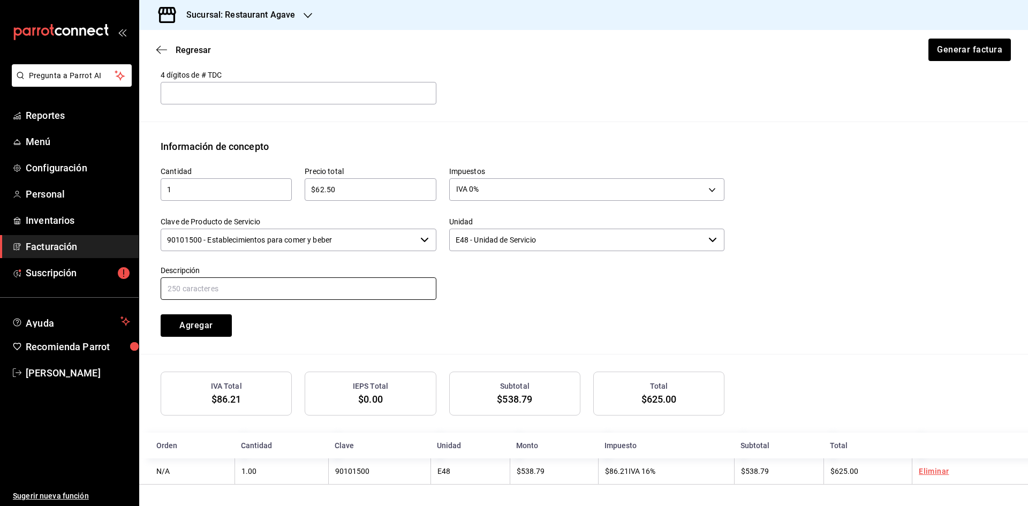
click at [345, 297] on input "text" at bounding box center [299, 288] width 276 height 22
type input "propina"
click at [196, 320] on button "Agregar" at bounding box center [196, 325] width 71 height 22
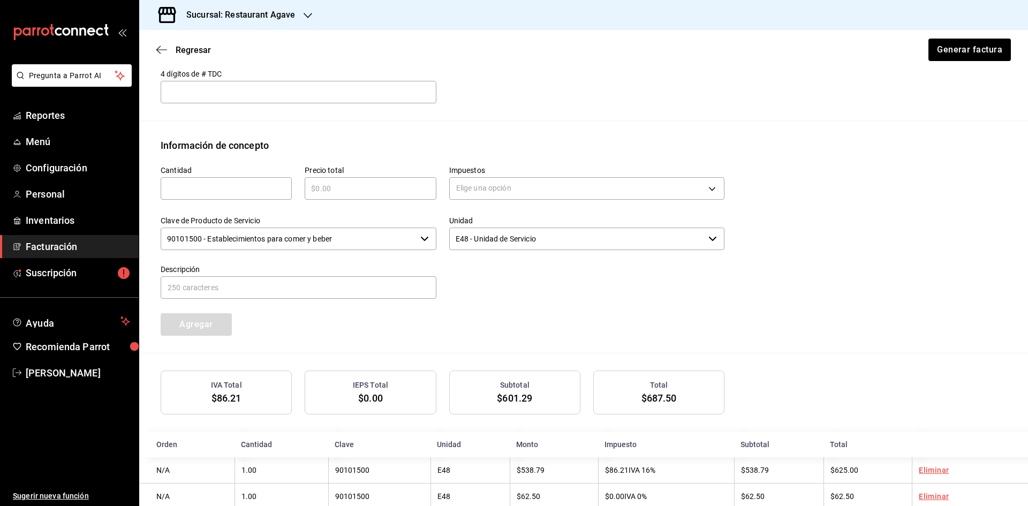
scroll to position [434, 0]
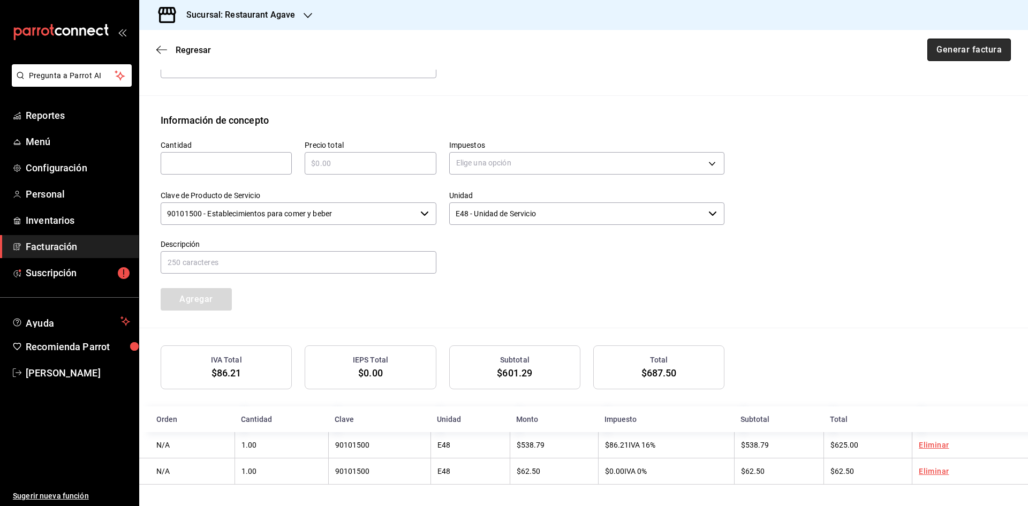
click at [934, 51] on button "Generar factura" at bounding box center [968, 50] width 83 height 22
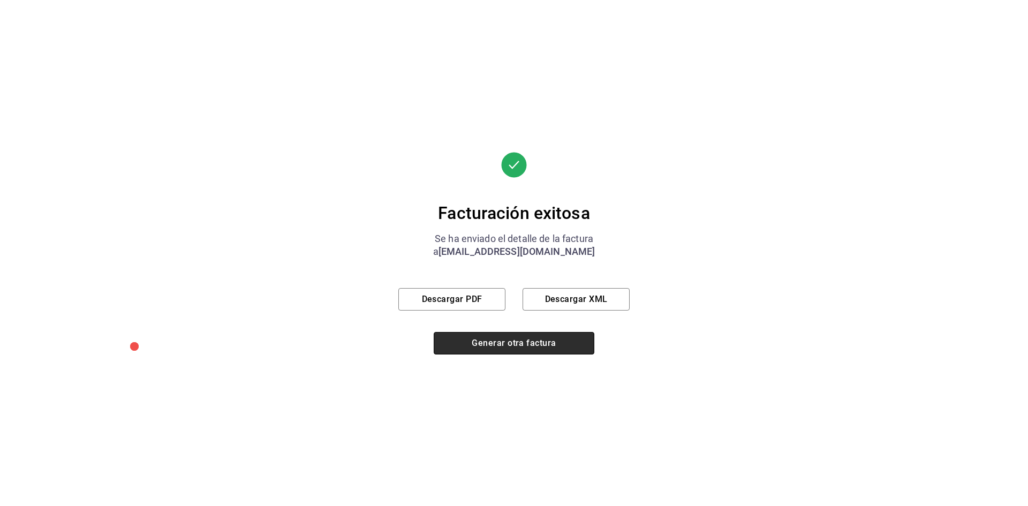
click at [511, 344] on button "Generar otra factura" at bounding box center [514, 343] width 161 height 22
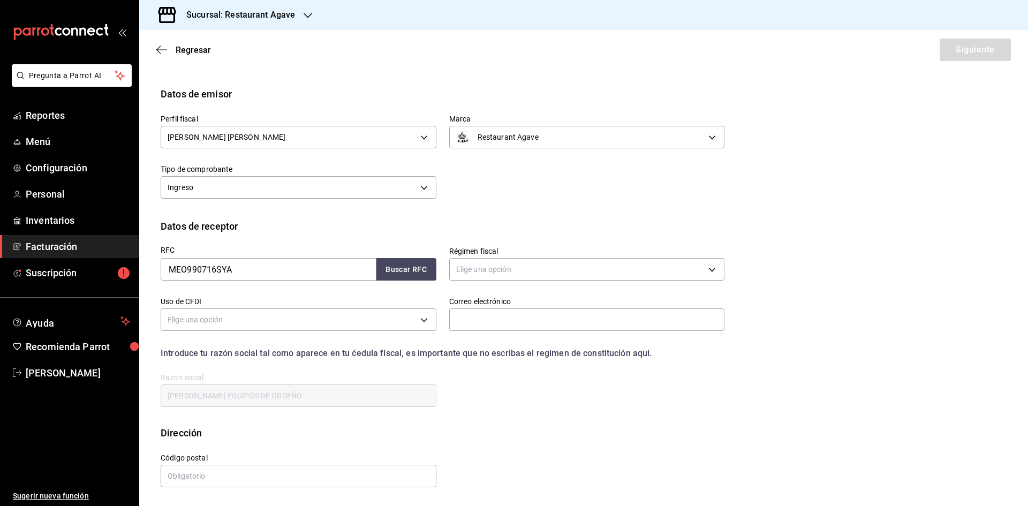
scroll to position [0, 0]
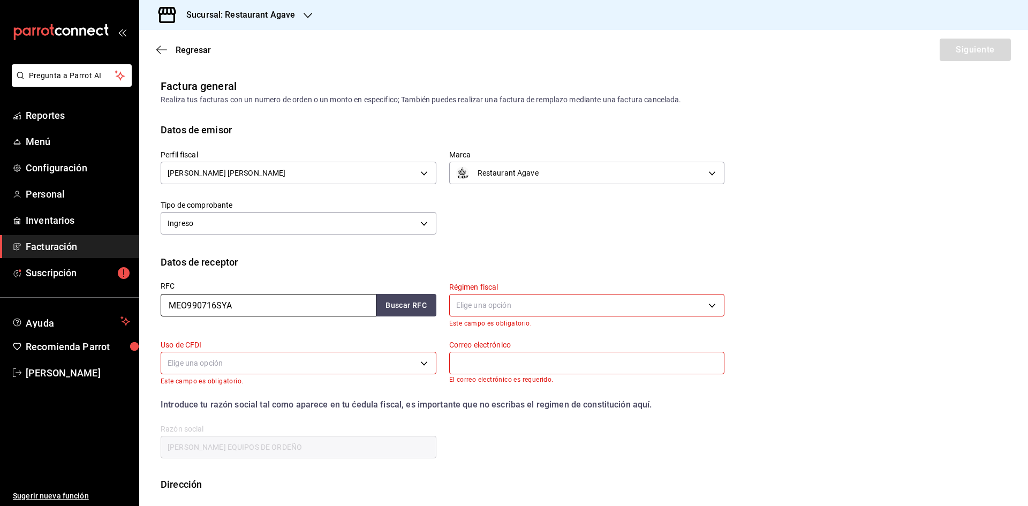
click at [254, 309] on input "MEO990716SYA" at bounding box center [269, 305] width 216 height 22
type input "SAG9704042R4"
click at [398, 308] on button "Buscar RFC" at bounding box center [406, 305] width 60 height 22
click at [500, 310] on body "Pregunta a Parrot AI Reportes Menú Configuración Personal Inventarios Facturaci…" at bounding box center [514, 253] width 1028 height 506
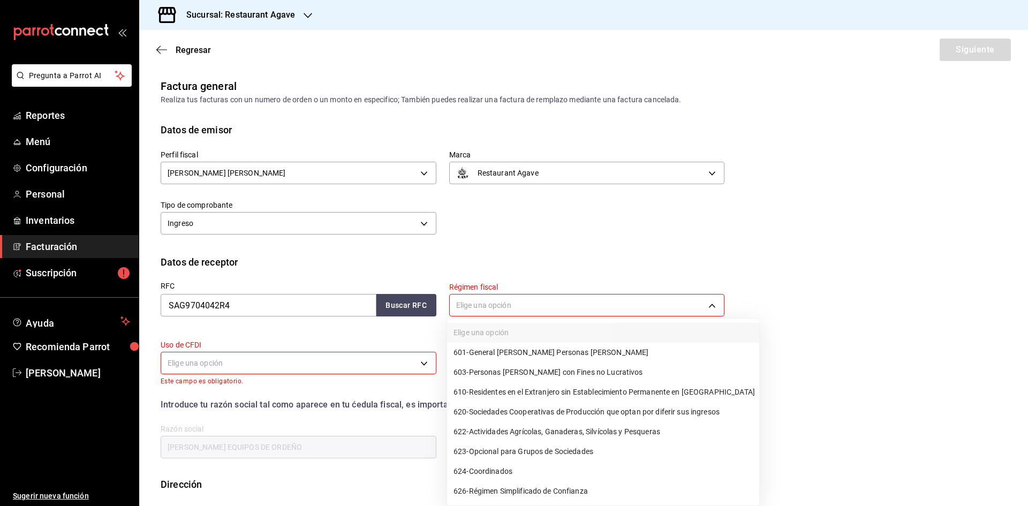
click at [508, 347] on span "601 - General [PERSON_NAME] Personas [PERSON_NAME]" at bounding box center [550, 352] width 195 height 11
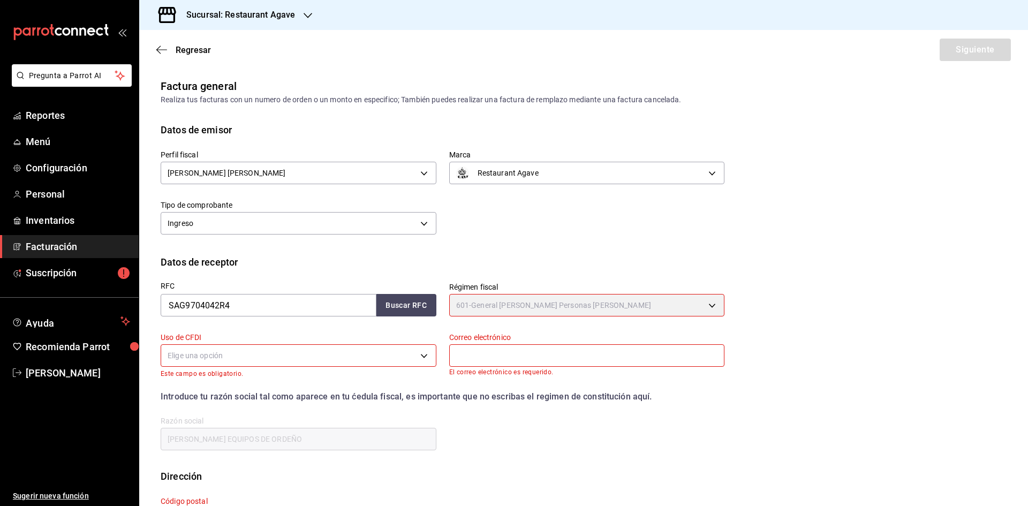
type input "601"
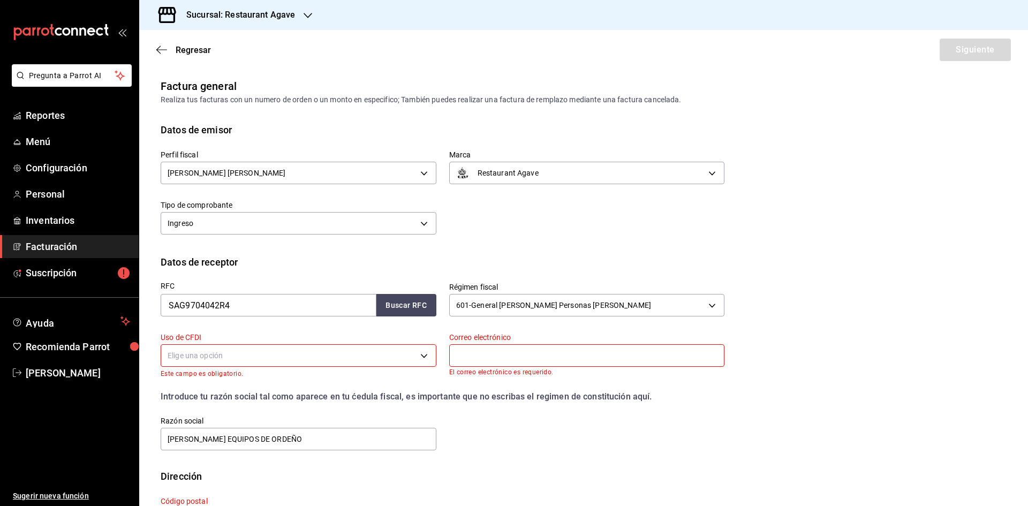
click at [353, 359] on body "Pregunta a Parrot AI Reportes Menú Configuración Personal Inventarios Facturaci…" at bounding box center [514, 253] width 1028 height 506
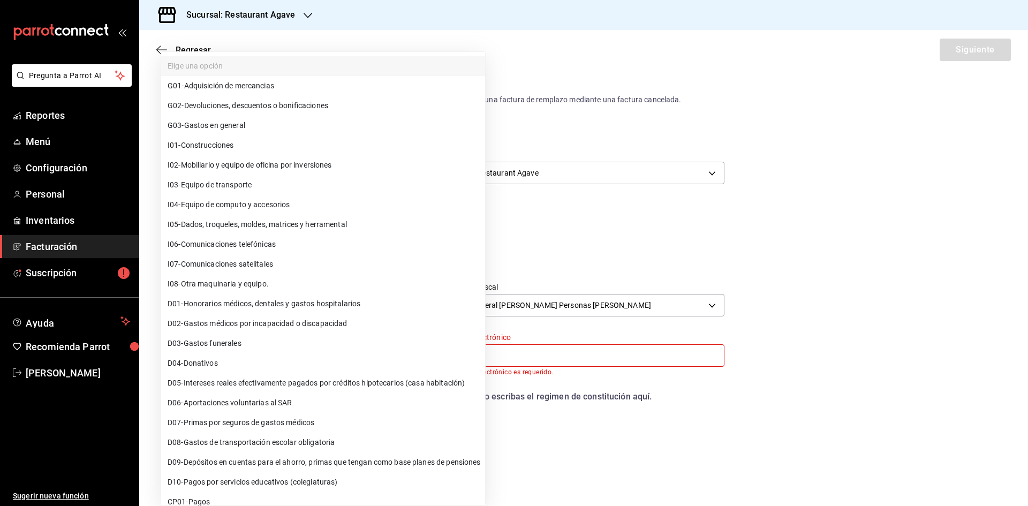
click at [328, 121] on li "G03 - Gastos en general" at bounding box center [323, 126] width 324 height 20
type input "G03"
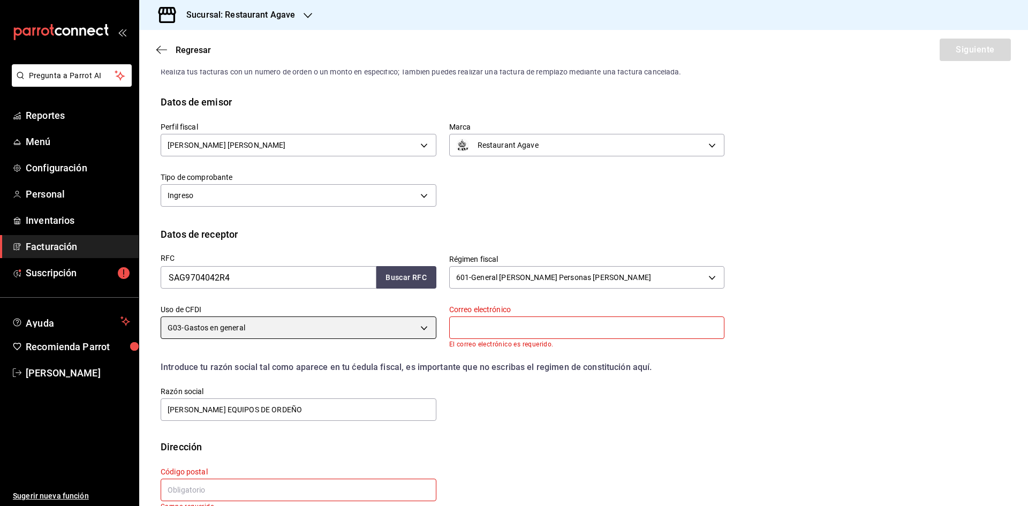
scroll to position [50, 0]
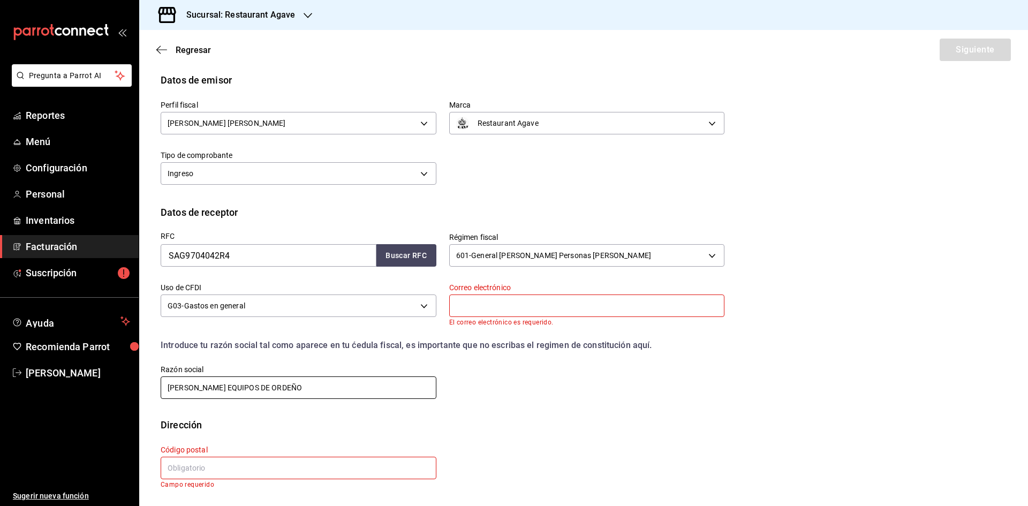
click at [306, 390] on input "[PERSON_NAME] EQUIPOS DE ORDEÑO" at bounding box center [299, 387] width 276 height 22
type input "SYNGENTA AGRO"
click at [250, 469] on input "text" at bounding box center [299, 468] width 276 height 22
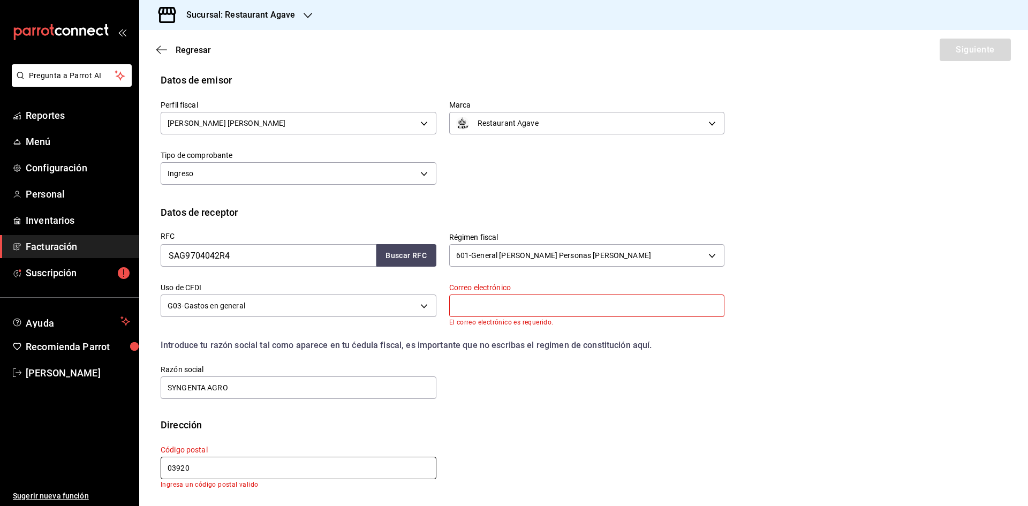
scroll to position [42, 0]
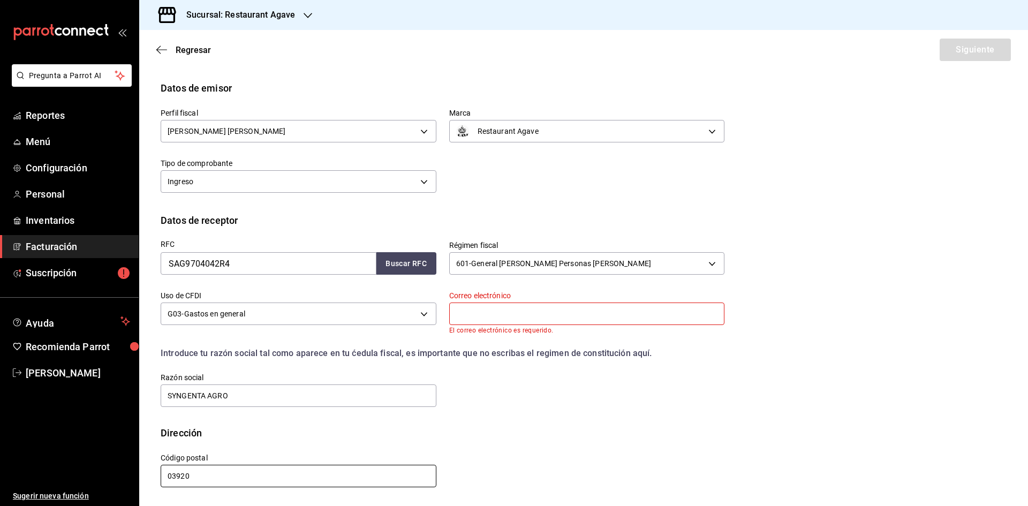
type input "03920"
click at [562, 321] on input "text" at bounding box center [587, 313] width 276 height 22
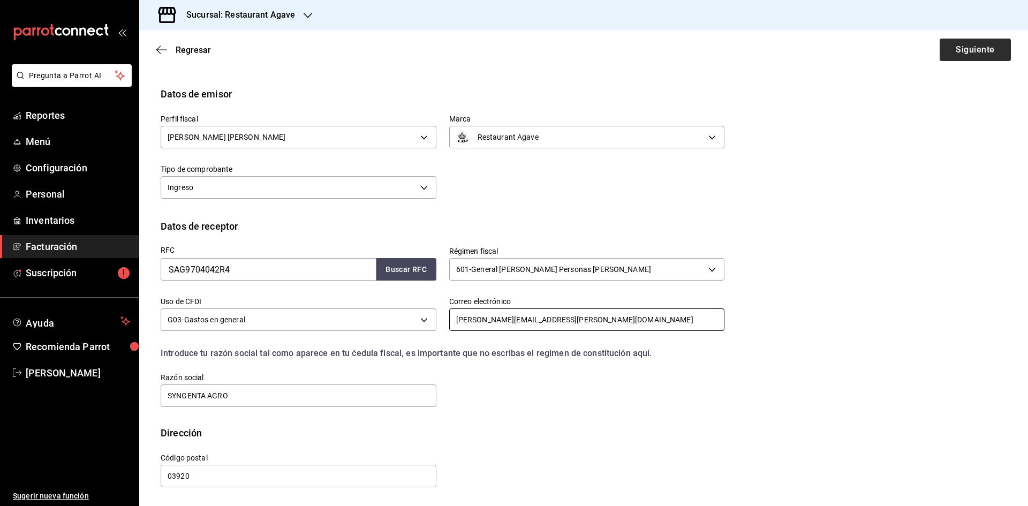
type input "[PERSON_NAME][EMAIL_ADDRESS][PERSON_NAME][DOMAIN_NAME]"
click at [951, 53] on button "Siguiente" at bounding box center [974, 50] width 71 height 22
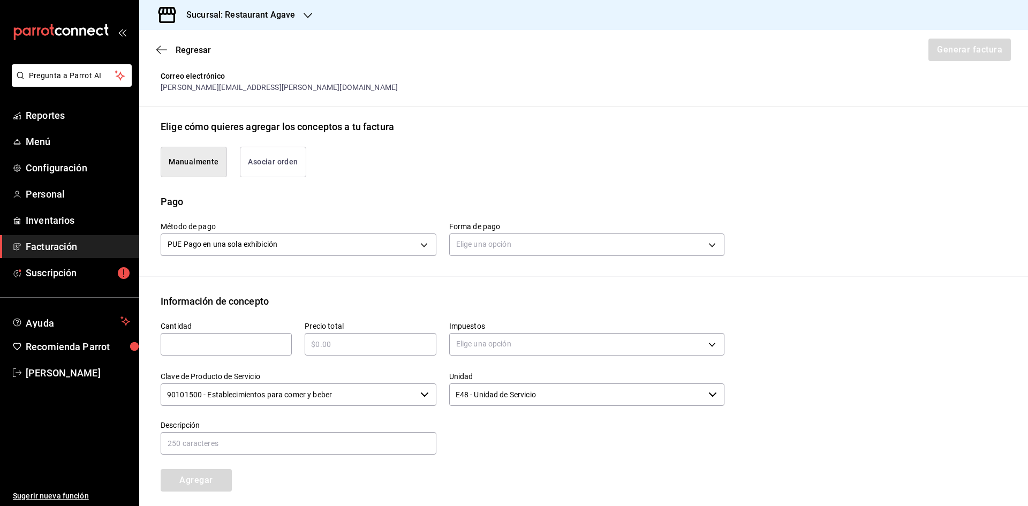
scroll to position [250, 0]
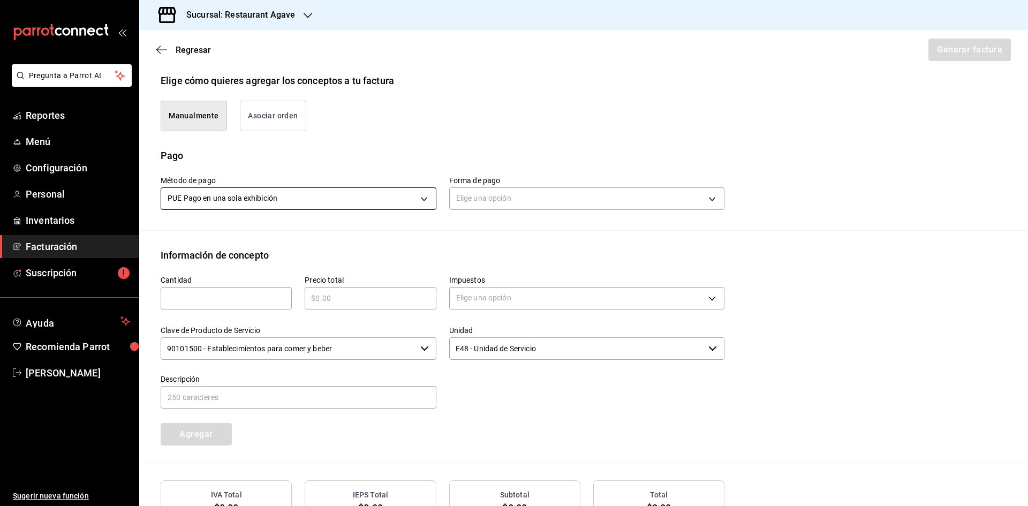
click at [317, 195] on body "Pregunta a Parrot AI Reportes Menú Configuración Personal Inventarios Facturaci…" at bounding box center [514, 253] width 1028 height 506
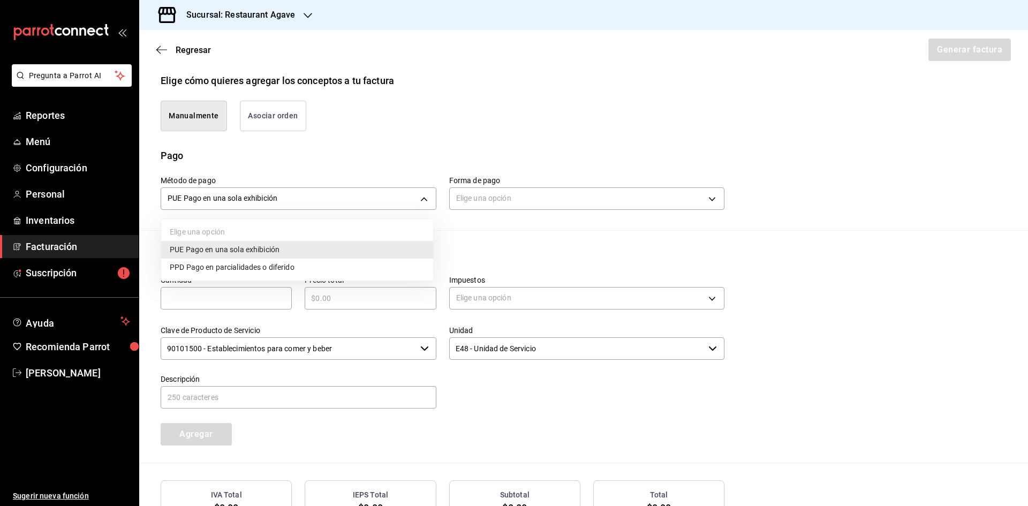
click at [341, 199] on div at bounding box center [514, 253] width 1028 height 506
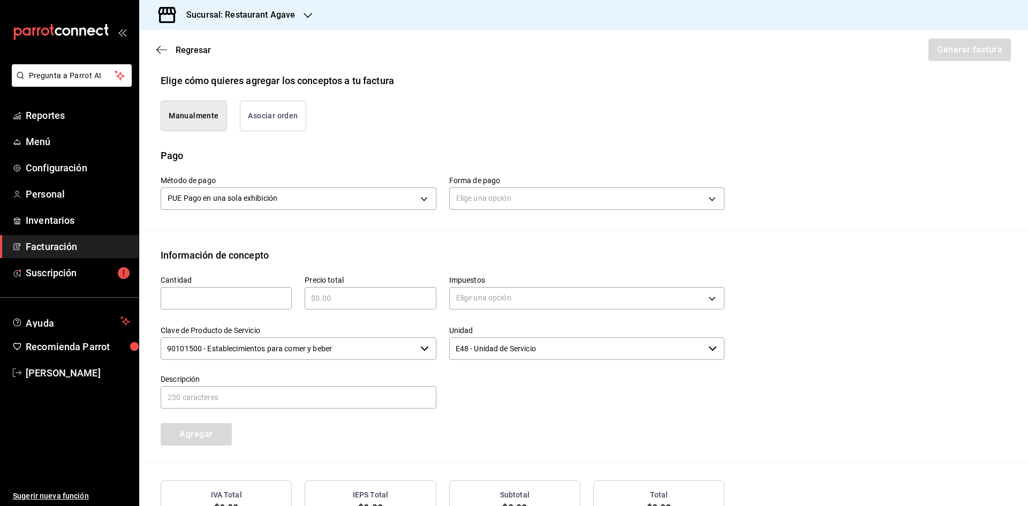
click at [265, 308] on div "​" at bounding box center [226, 298] width 131 height 22
click at [521, 195] on body "Pregunta a Parrot AI Reportes Menú Configuración Personal Inventarios Facturaci…" at bounding box center [514, 253] width 1028 height 506
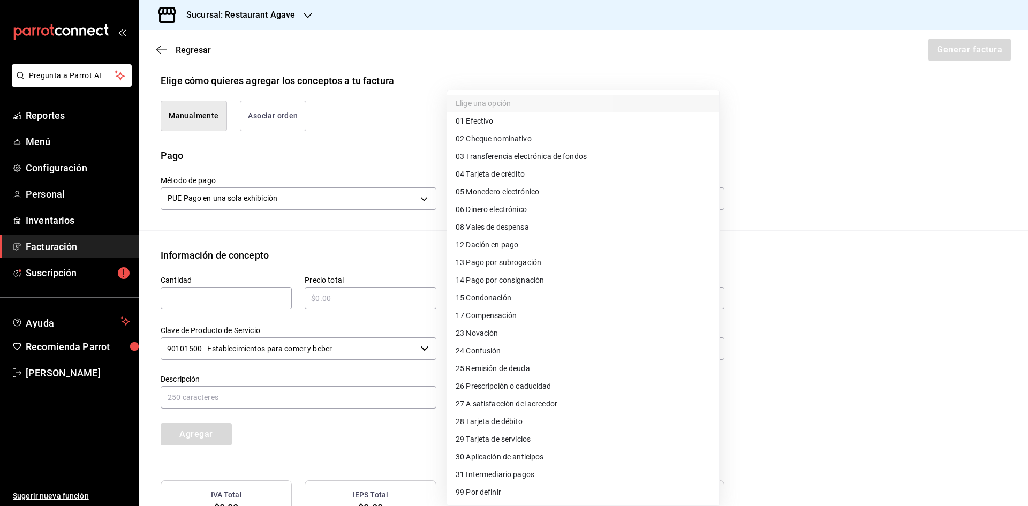
click at [525, 178] on span "04 Tarjeta de crédito" at bounding box center [489, 174] width 69 height 11
type input "04"
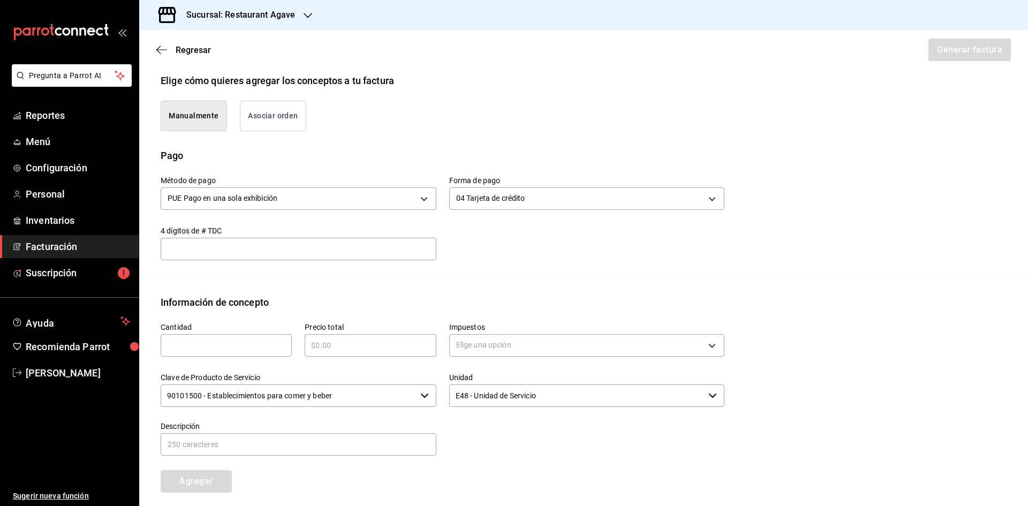
click at [208, 352] on div "​" at bounding box center [226, 345] width 131 height 22
type input "1"
click at [338, 345] on input "text" at bounding box center [370, 345] width 131 height 13
type input "$3265"
click at [494, 344] on body "Pregunta a Parrot AI Reportes Menú Configuración Personal Inventarios Facturaci…" at bounding box center [514, 253] width 1028 height 506
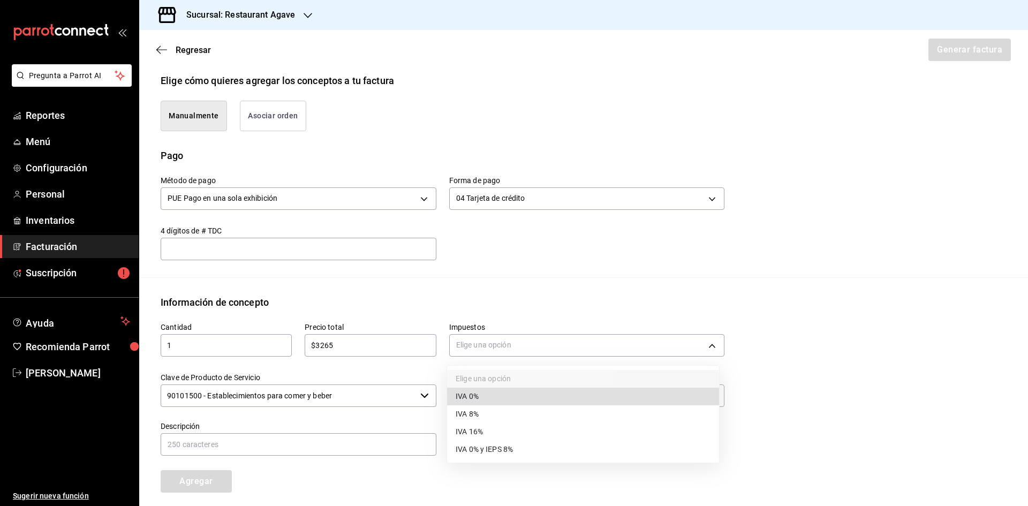
click at [485, 433] on li "IVA 16%" at bounding box center [583, 432] width 272 height 18
type input "IVA_16"
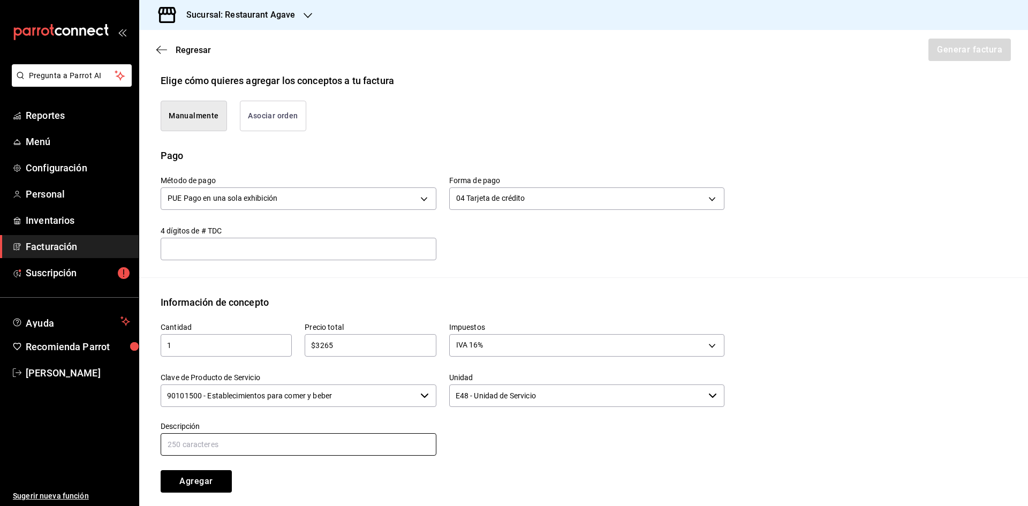
click at [356, 444] on input "text" at bounding box center [299, 444] width 276 height 22
type input "Consumo"
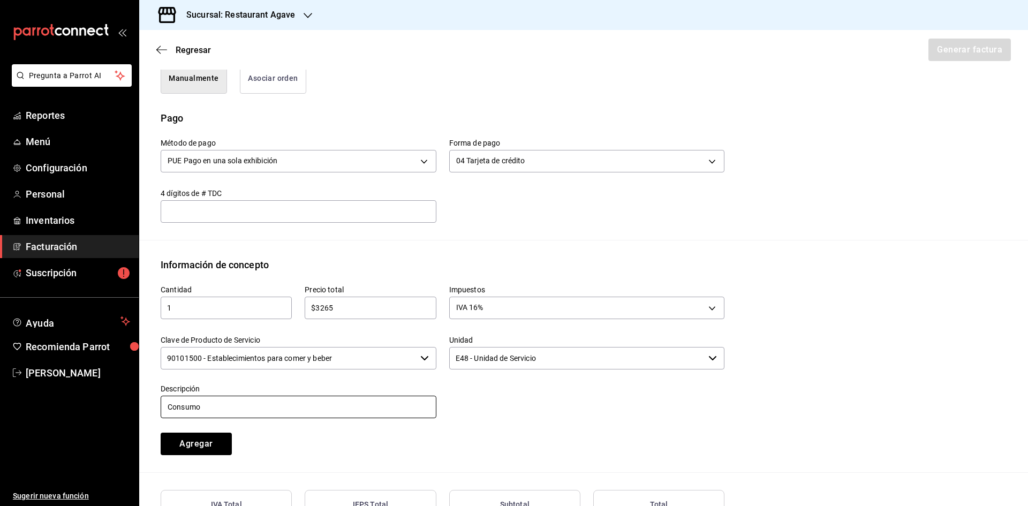
scroll to position [357, 0]
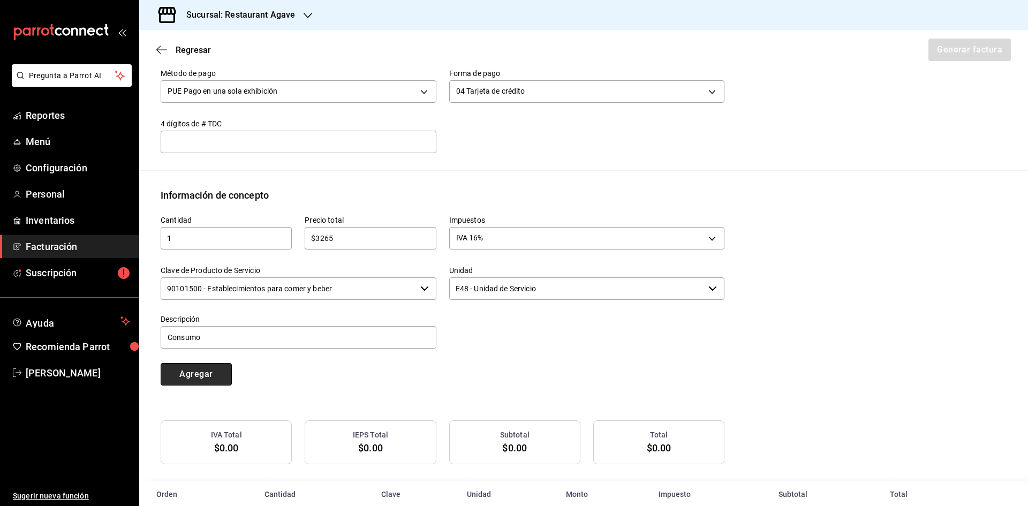
click at [210, 374] on button "Agregar" at bounding box center [196, 374] width 71 height 22
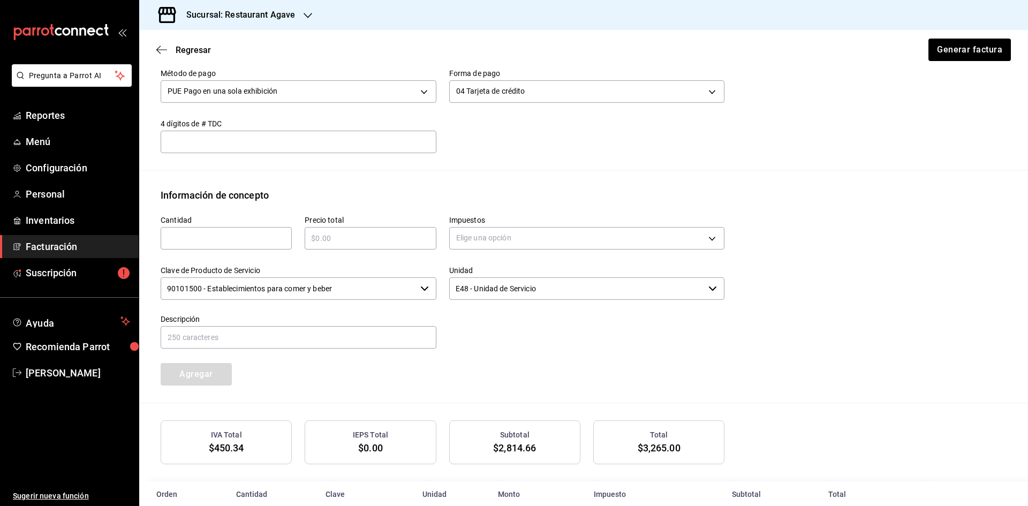
click at [222, 243] on input "text" at bounding box center [226, 238] width 131 height 13
type input "1"
click at [327, 242] on input "text" at bounding box center [370, 238] width 131 height 13
type input "$489.75"
click at [499, 243] on body "Pregunta a Parrot AI Reportes Menú Configuración Personal Inventarios Facturaci…" at bounding box center [514, 253] width 1028 height 506
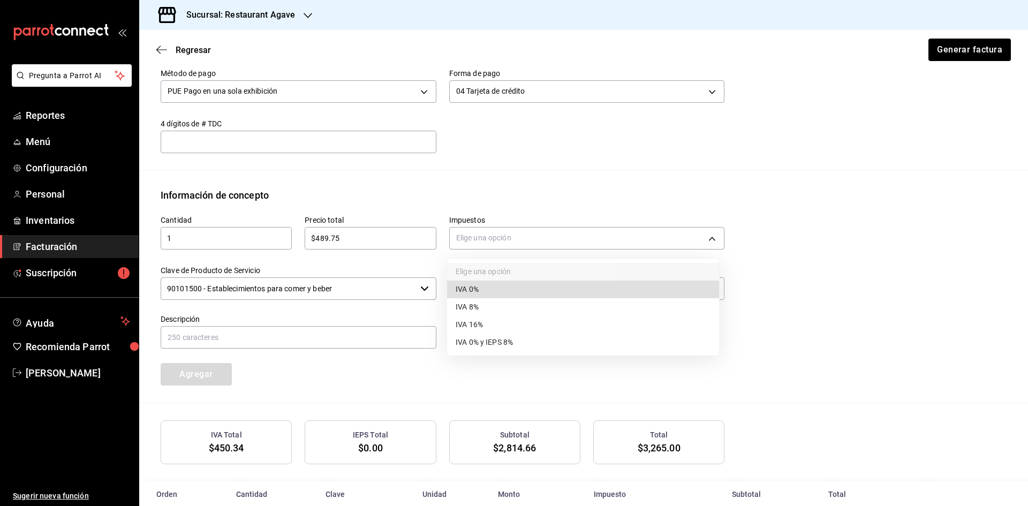
click at [485, 288] on li "IVA 0%" at bounding box center [583, 289] width 272 height 18
type input "IVA_0"
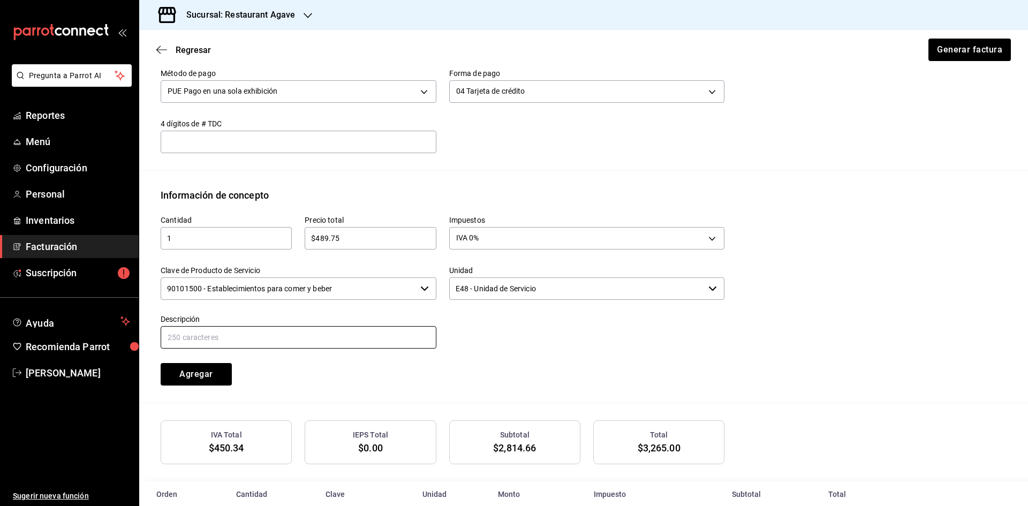
click at [353, 335] on input "text" at bounding box center [299, 337] width 276 height 22
type input "propina"
click at [212, 378] on button "Agregar" at bounding box center [196, 374] width 71 height 22
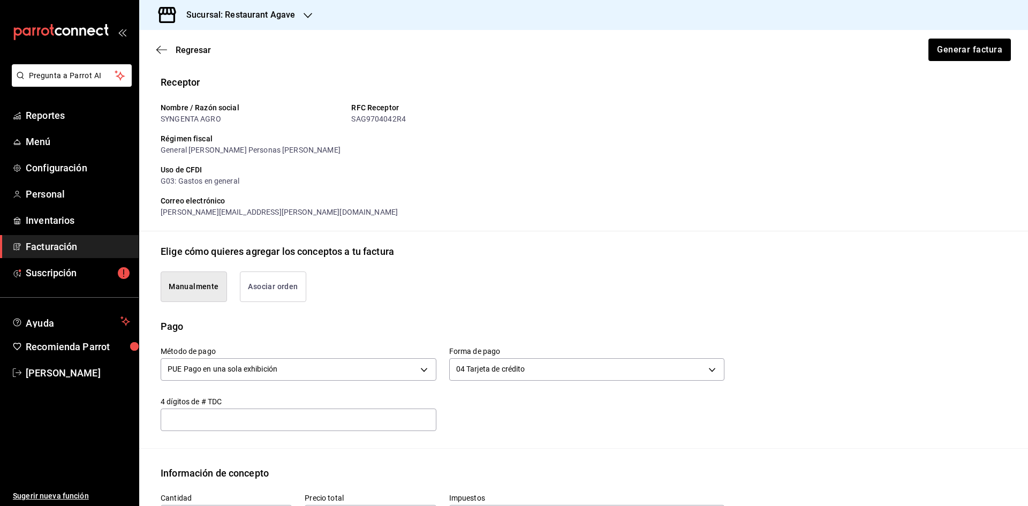
scroll to position [0, 0]
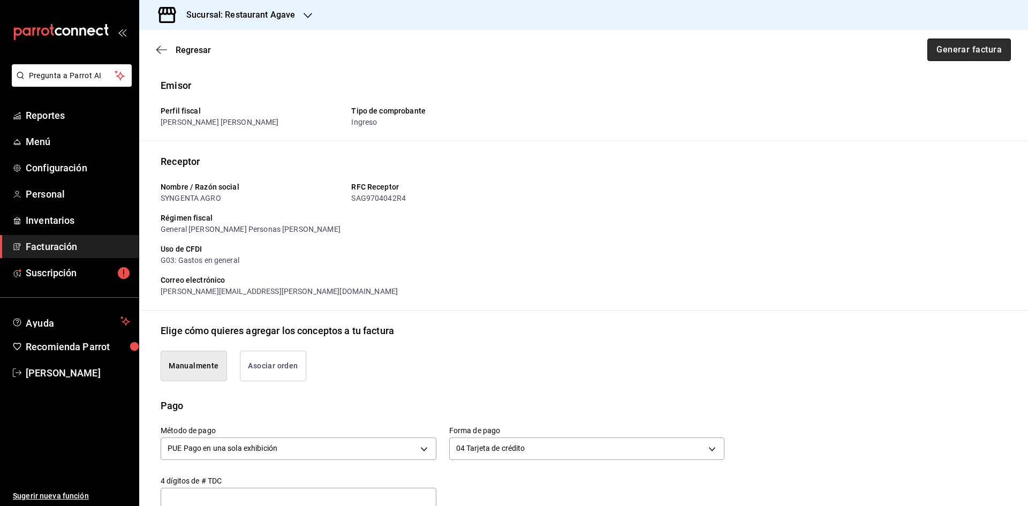
click at [977, 54] on button "Generar factura" at bounding box center [968, 50] width 83 height 22
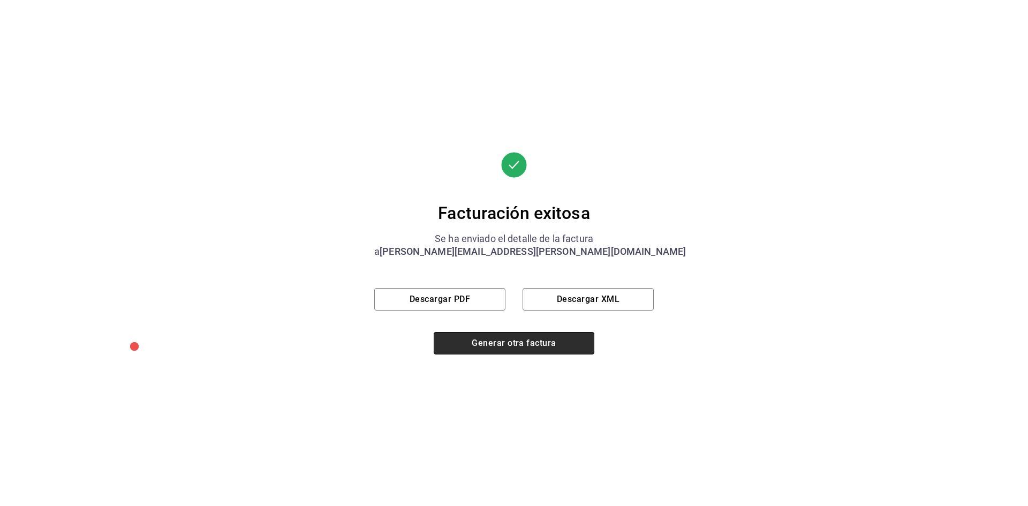
click at [504, 345] on button "Generar otra factura" at bounding box center [514, 343] width 161 height 22
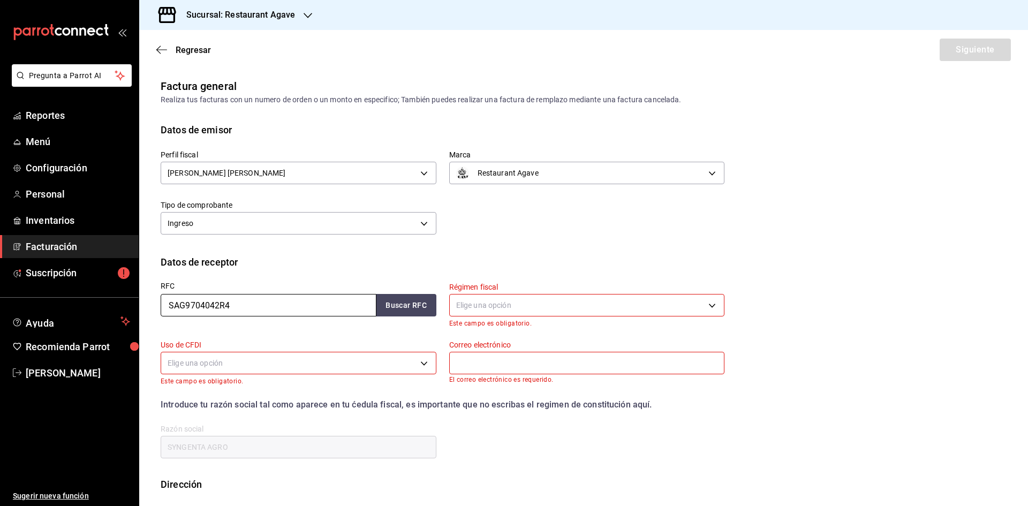
click at [276, 312] on input "SAG9704042R4" at bounding box center [269, 305] width 216 height 22
type input "SSA190226833"
click at [417, 302] on button "Buscar RFC" at bounding box center [406, 305] width 60 height 22
click at [514, 308] on body "Pregunta a Parrot AI Reportes Menú Configuración Personal Inventarios Facturaci…" at bounding box center [514, 253] width 1028 height 506
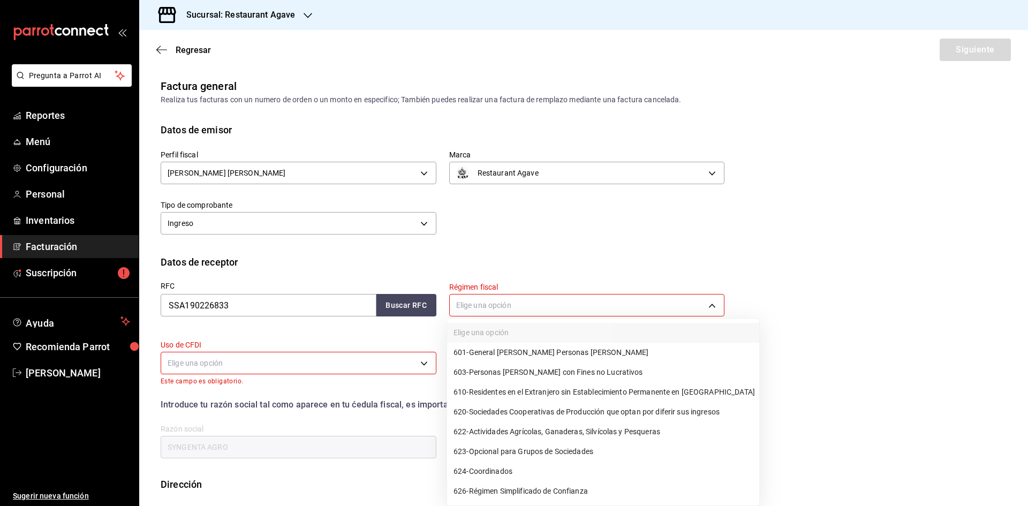
click at [531, 354] on span "601 - General [PERSON_NAME] Personas [PERSON_NAME]" at bounding box center [550, 352] width 195 height 11
type input "601"
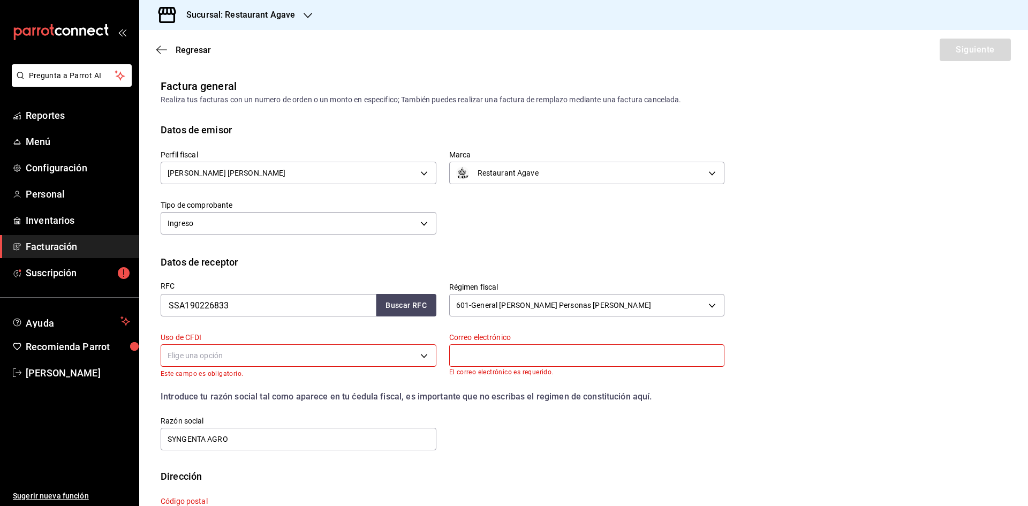
click at [389, 354] on body "Pregunta a Parrot AI Reportes Menú Configuración Personal Inventarios Facturaci…" at bounding box center [514, 253] width 1028 height 506
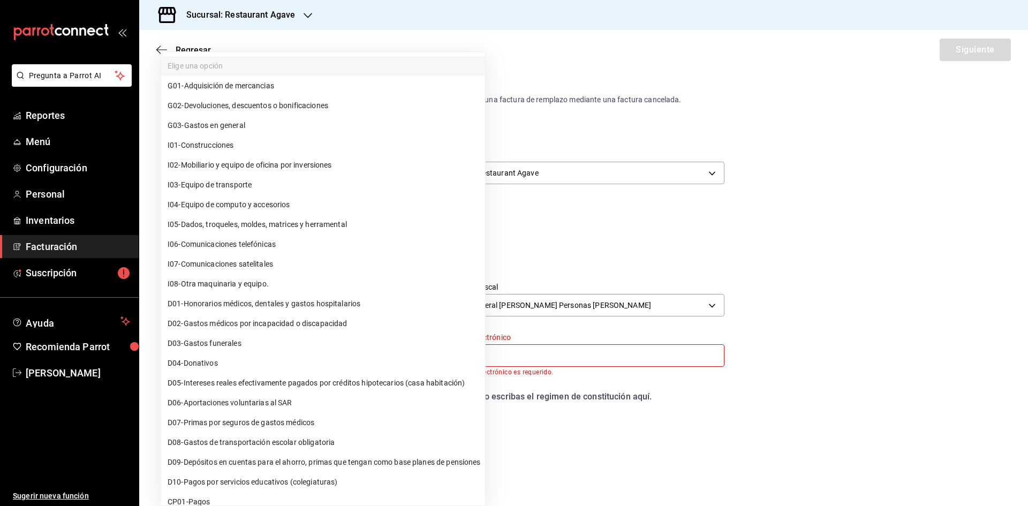
click at [244, 126] on span "G03 - Gastos en general" at bounding box center [207, 125] width 78 height 11
type input "G03"
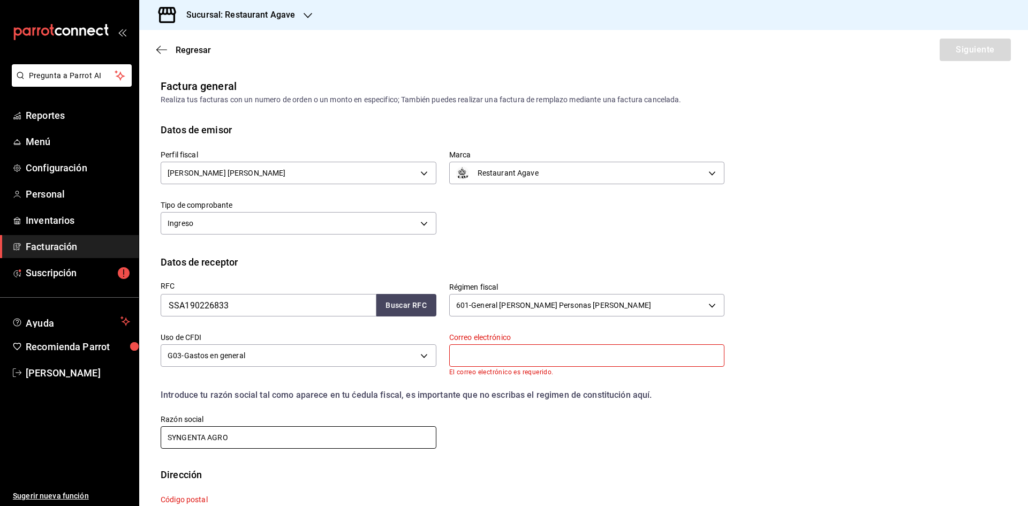
click at [302, 437] on input "SYNGENTA AGRO" at bounding box center [299, 437] width 276 height 22
type input "SANFER SALUD ANIMAL"
click at [475, 353] on input "text" at bounding box center [587, 355] width 276 height 22
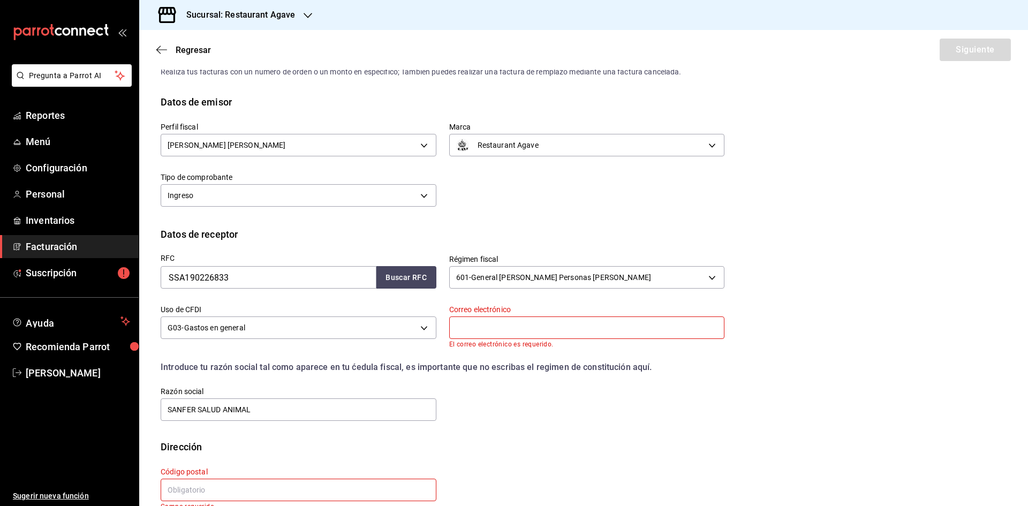
scroll to position [50, 0]
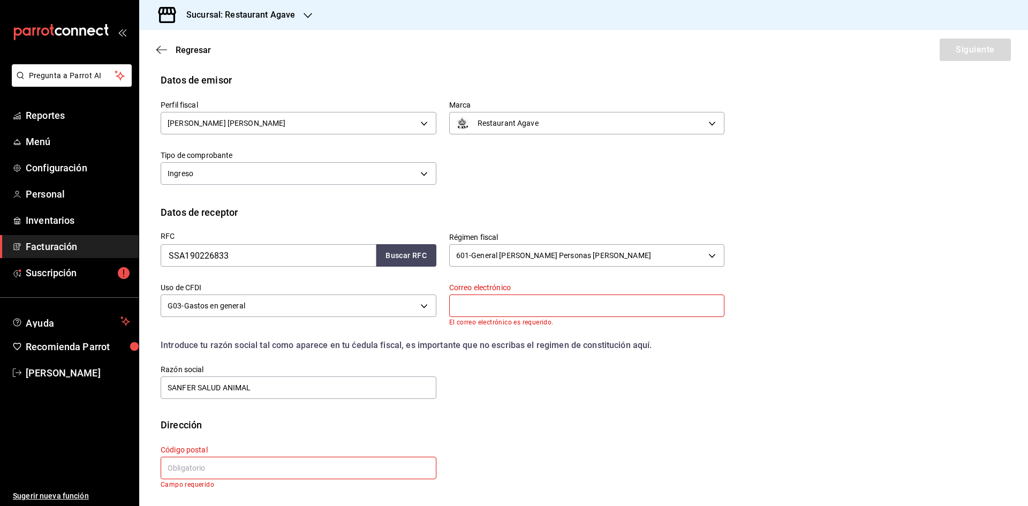
click at [265, 476] on input "text" at bounding box center [299, 468] width 276 height 22
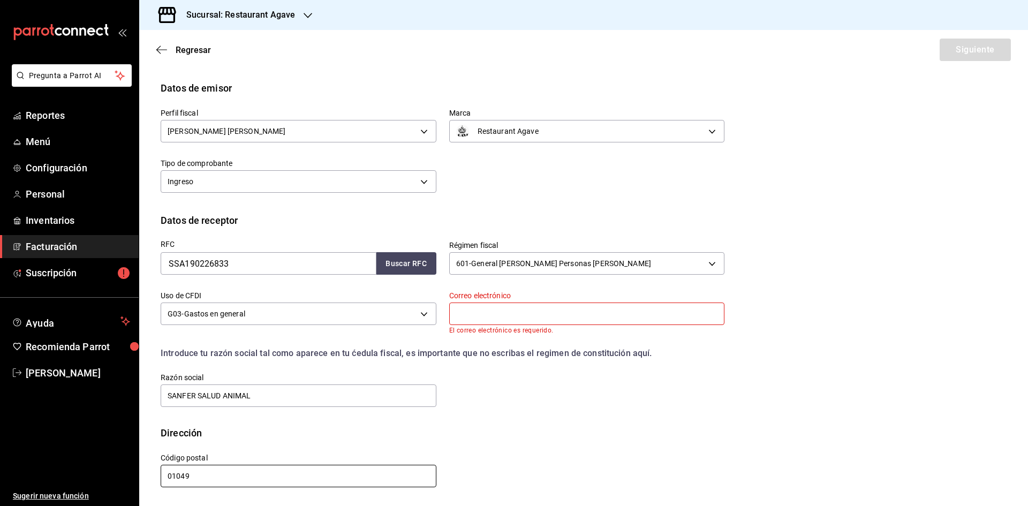
scroll to position [42, 0]
type input "01049"
click at [536, 317] on input "text" at bounding box center [587, 313] width 276 height 22
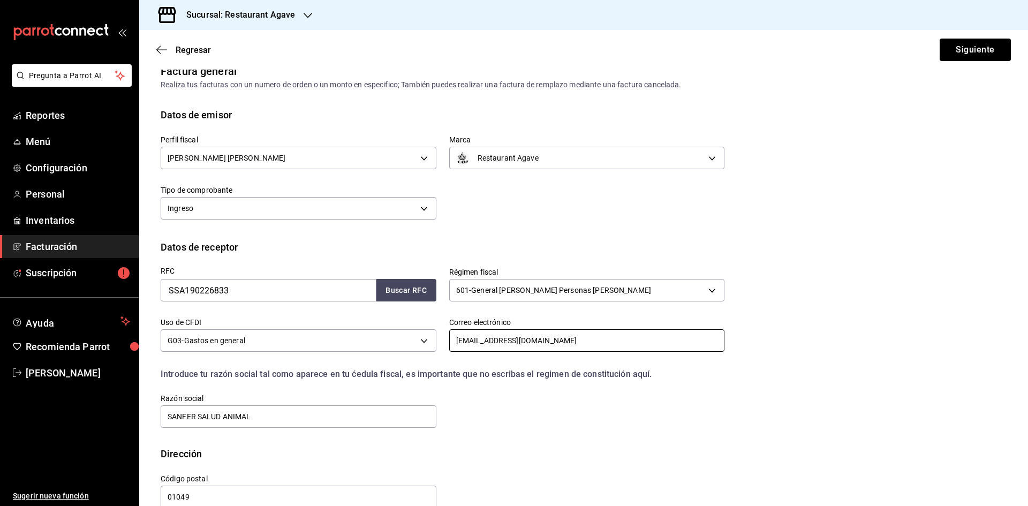
scroll to position [0, 0]
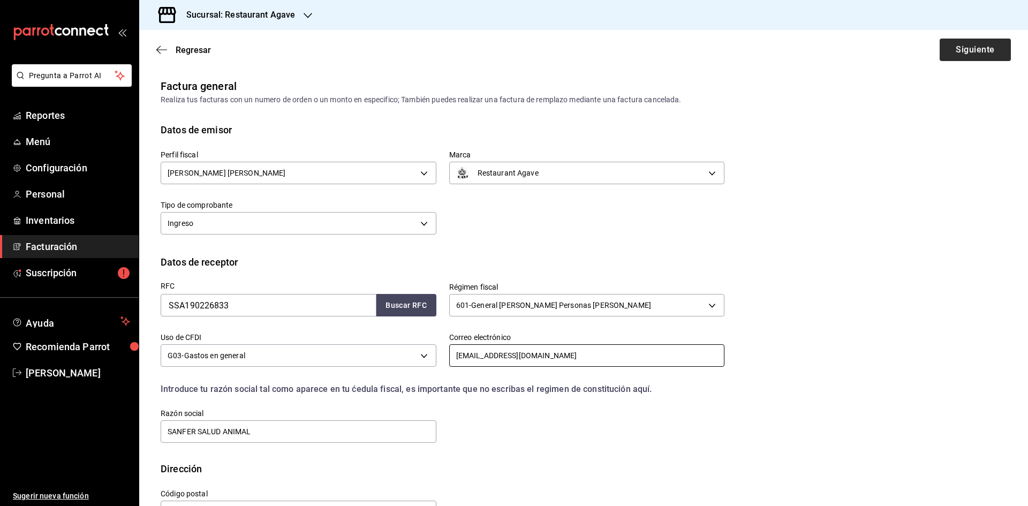
type input "[EMAIL_ADDRESS][DOMAIN_NAME]"
click at [969, 48] on button "Siguiente" at bounding box center [974, 50] width 71 height 22
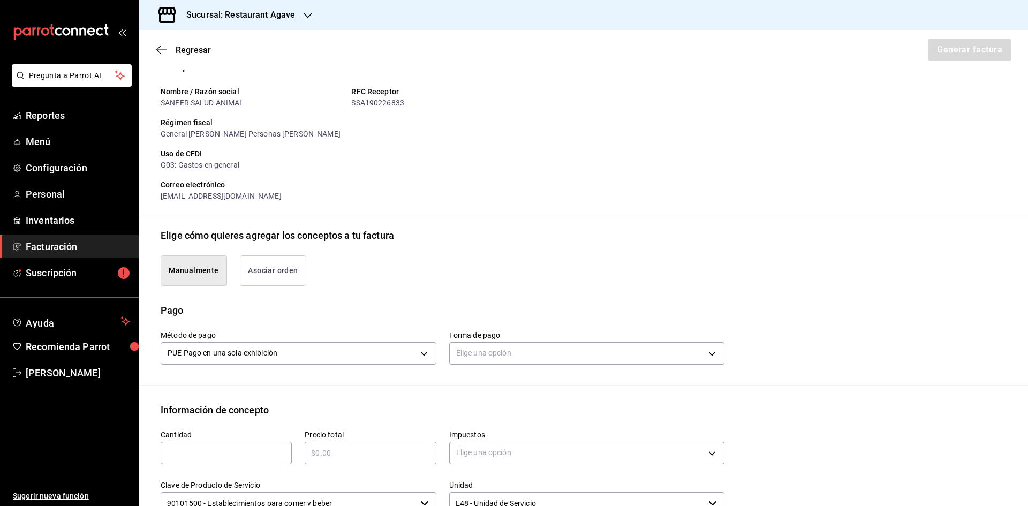
scroll to position [214, 0]
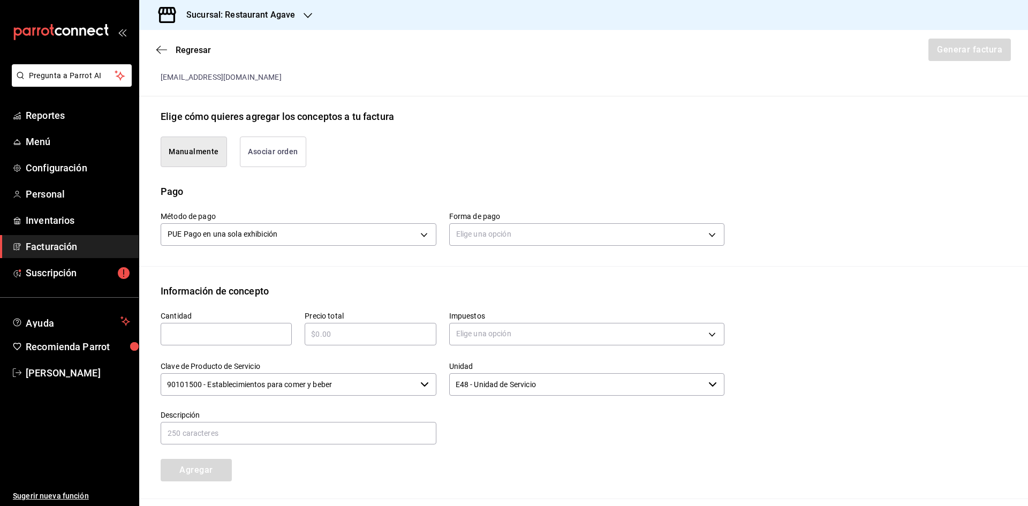
click at [251, 333] on input "text" at bounding box center [226, 334] width 131 height 13
type input "1"
click at [376, 332] on input "text" at bounding box center [370, 334] width 131 height 13
type input "$2130"
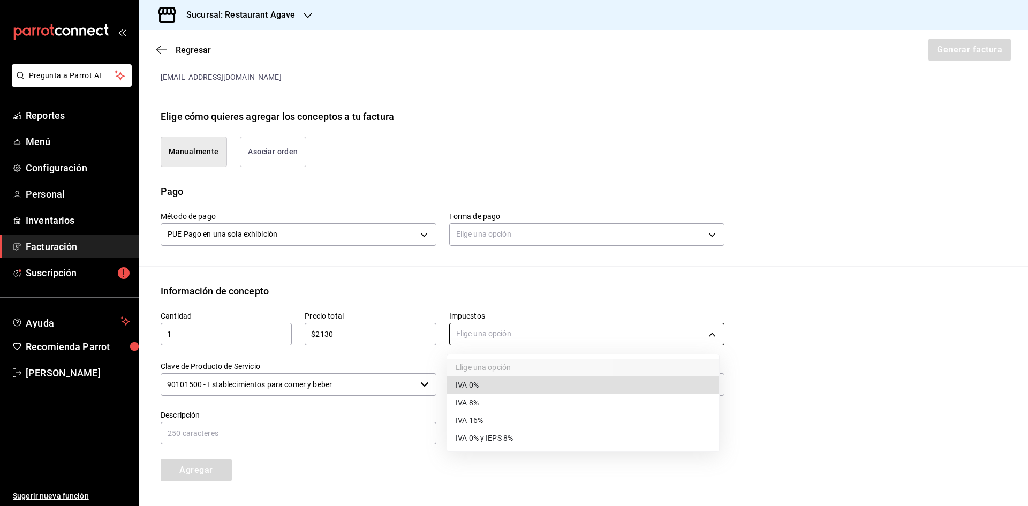
click at [499, 341] on body "Pregunta a Parrot AI Reportes Menú Configuración Personal Inventarios Facturaci…" at bounding box center [514, 253] width 1028 height 506
click at [499, 411] on li "IVA 8%" at bounding box center [583, 403] width 272 height 18
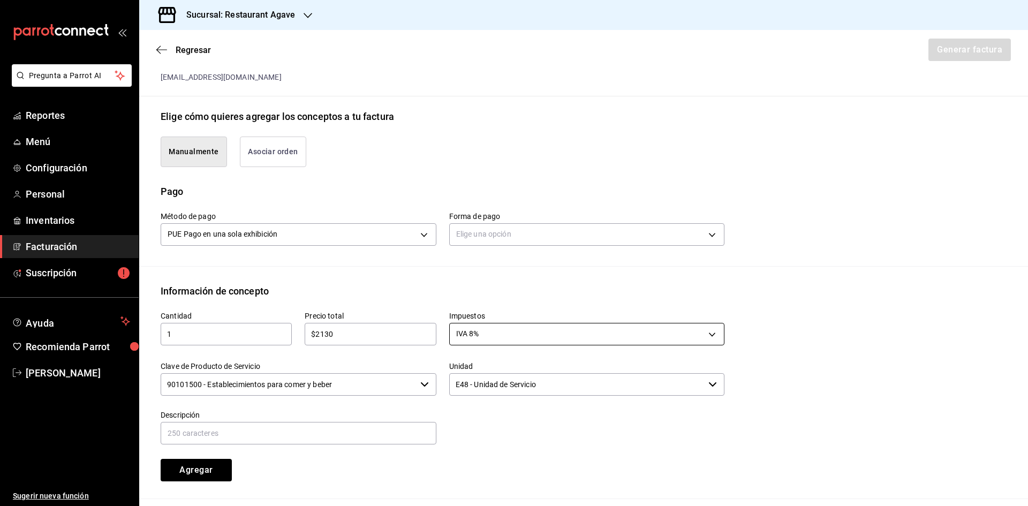
click at [521, 339] on body "Pregunta a Parrot AI Reportes Menú Configuración Personal Inventarios Facturaci…" at bounding box center [514, 253] width 1028 height 506
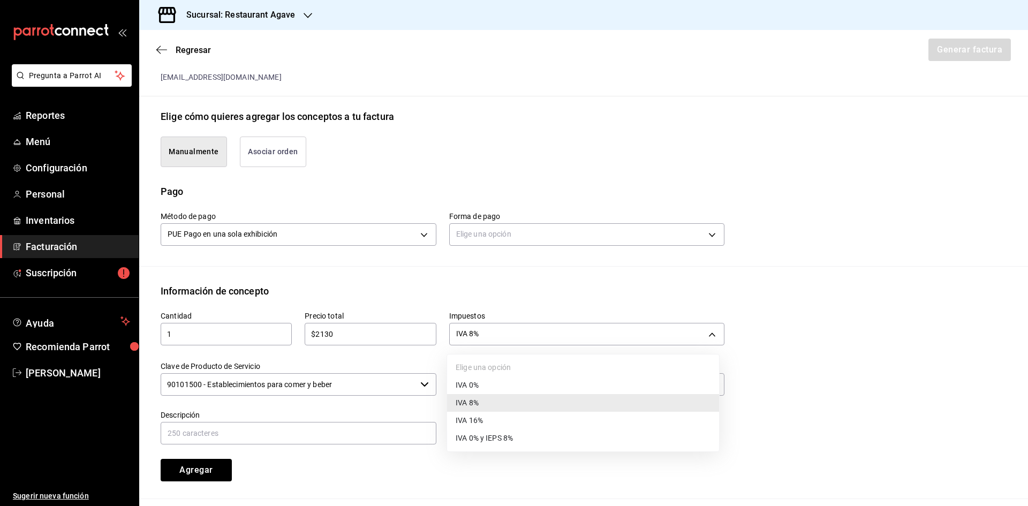
click at [489, 415] on li "IVA 16%" at bounding box center [583, 421] width 272 height 18
type input "IVA_16"
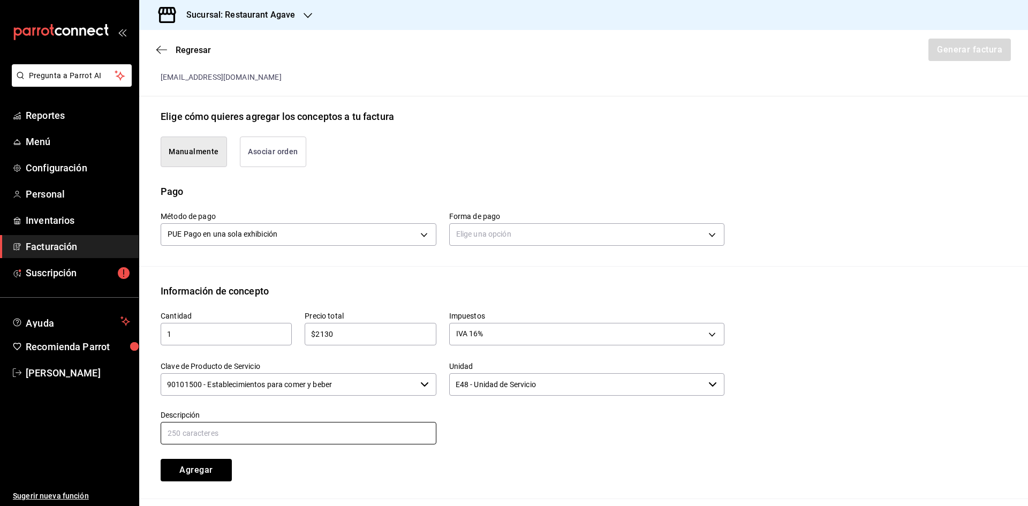
click at [369, 429] on input "text" at bounding box center [299, 433] width 276 height 22
type input "Consumo"
click at [217, 460] on button "Agregar" at bounding box center [196, 470] width 71 height 22
click at [226, 339] on input "text" at bounding box center [226, 334] width 131 height 13
type input "1"
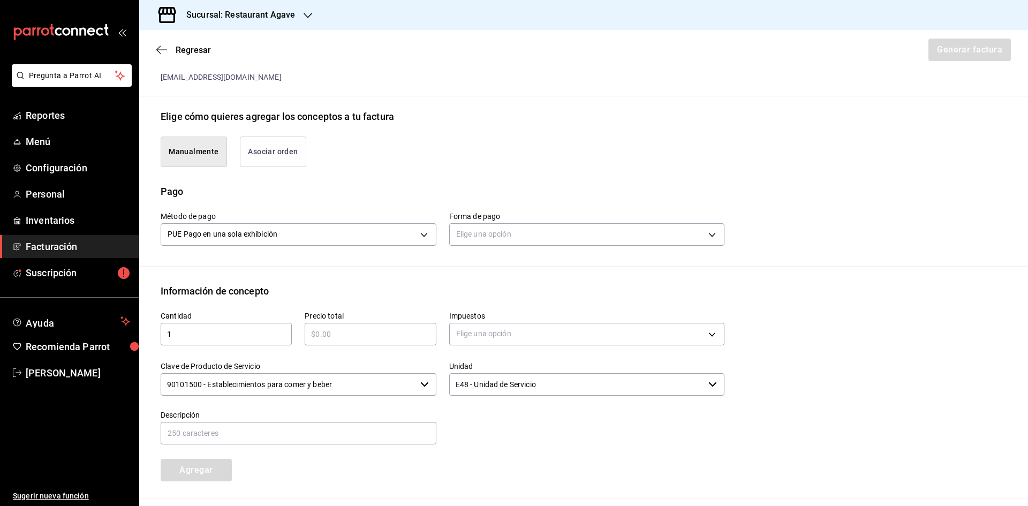
click at [356, 337] on input "text" at bounding box center [370, 334] width 131 height 13
type input "$213"
click at [484, 326] on body "Pregunta a Parrot AI Reportes Menú Configuración Personal Inventarios Facturaci…" at bounding box center [514, 253] width 1028 height 506
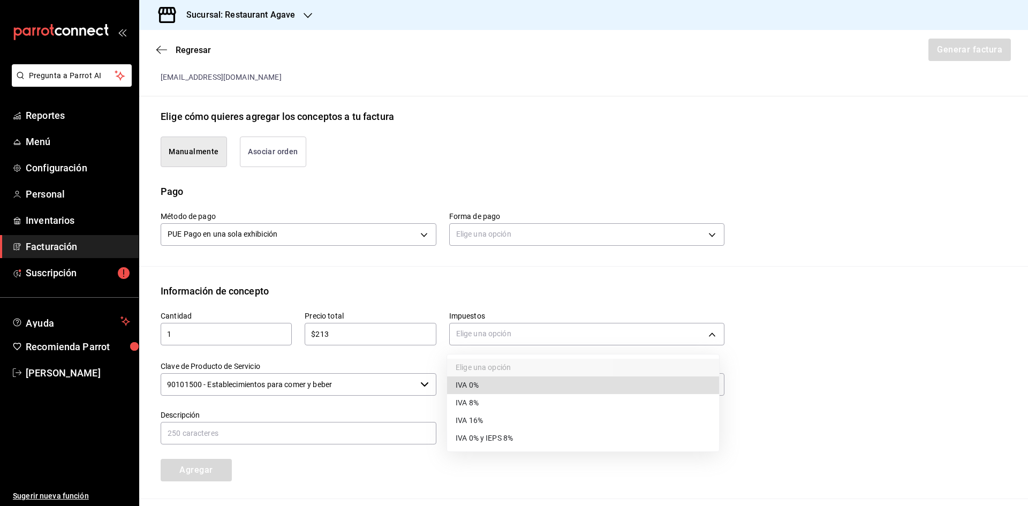
click at [501, 381] on li "IVA 0%" at bounding box center [583, 385] width 272 height 18
type input "IVA_0"
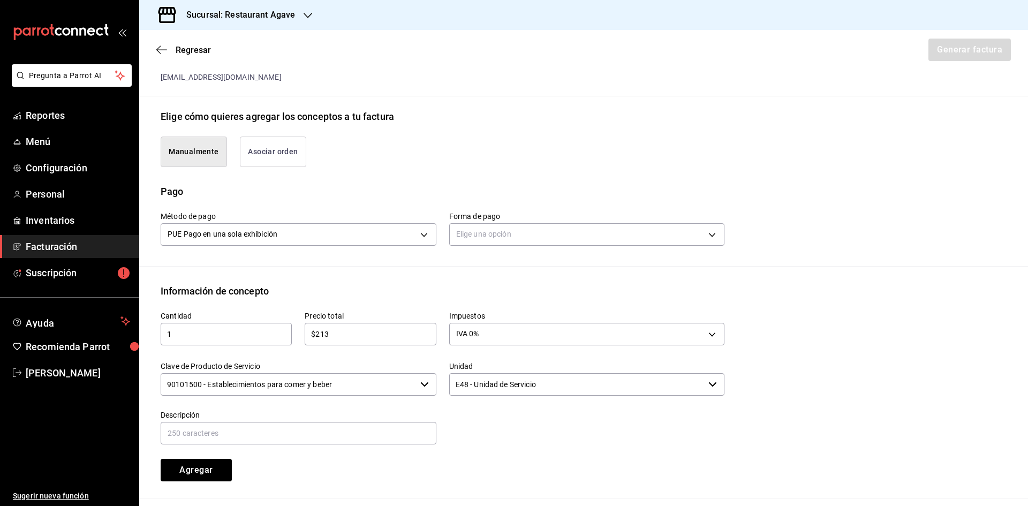
click at [380, 420] on div "Descripción" at bounding box center [299, 428] width 276 height 36
click at [379, 425] on input "text" at bounding box center [299, 433] width 276 height 22
type input "propina"
click at [209, 475] on button "Agregar" at bounding box center [196, 470] width 71 height 22
click at [473, 242] on body "Pregunta a Parrot AI Reportes Menú Configuración Personal Inventarios Facturaci…" at bounding box center [514, 253] width 1028 height 506
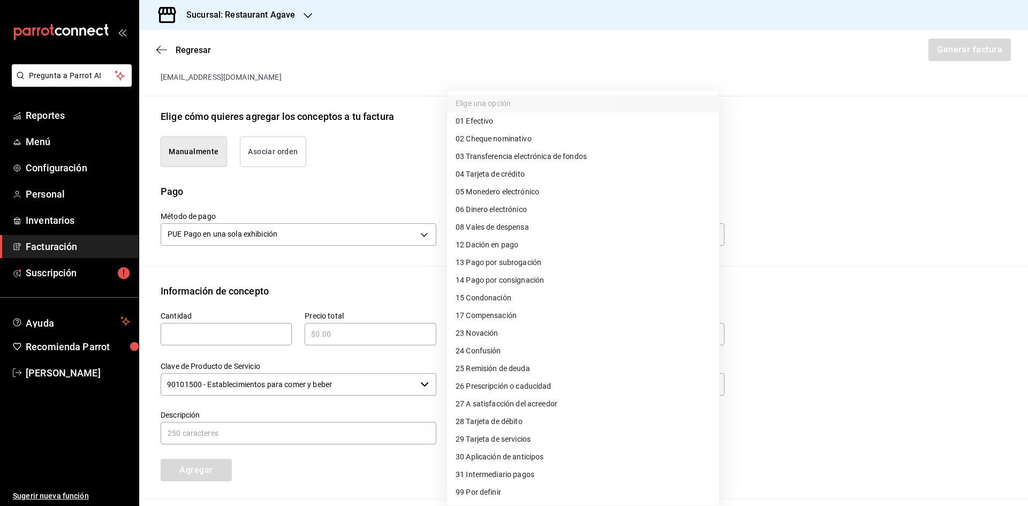
click at [512, 175] on span "04 Tarjeta de crédito" at bounding box center [489, 174] width 69 height 11
type input "04"
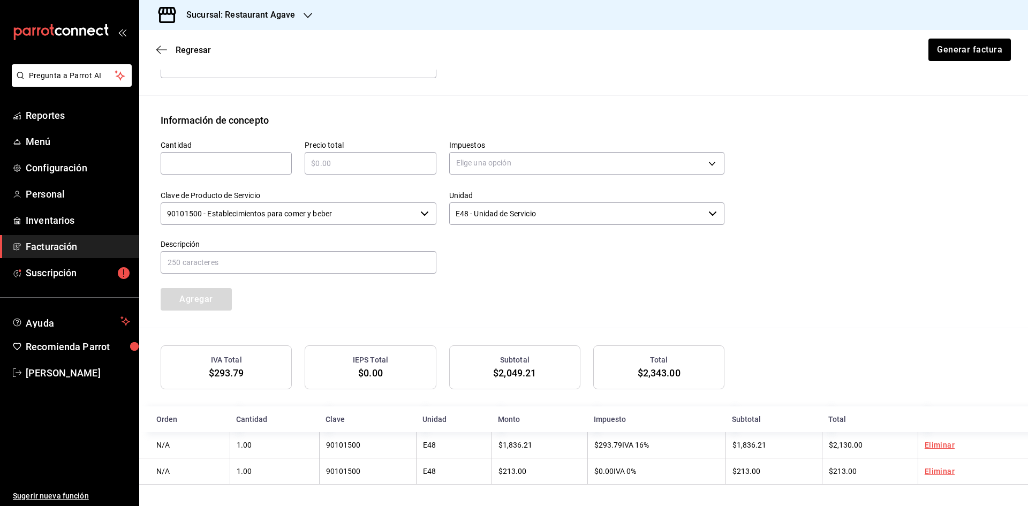
scroll to position [112, 0]
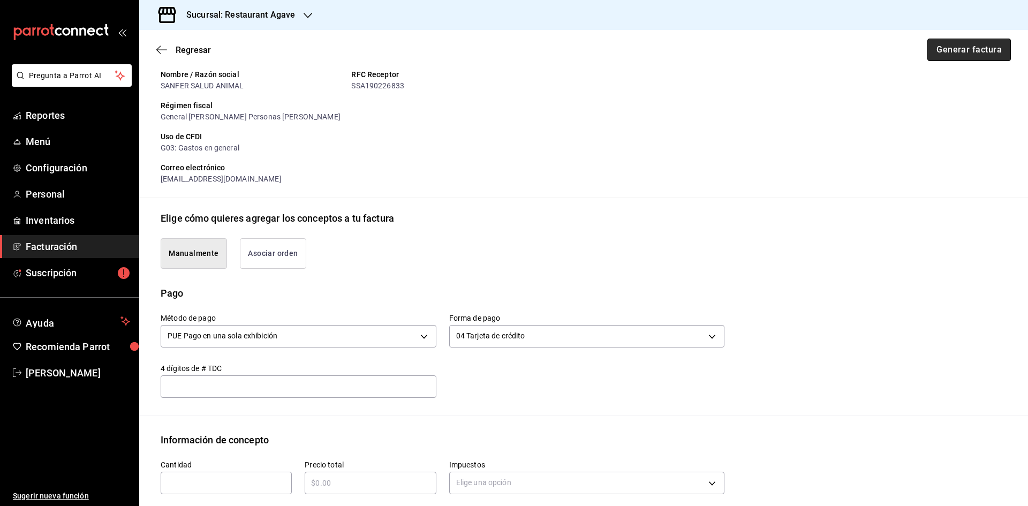
click at [956, 45] on button "Generar factura" at bounding box center [968, 50] width 83 height 22
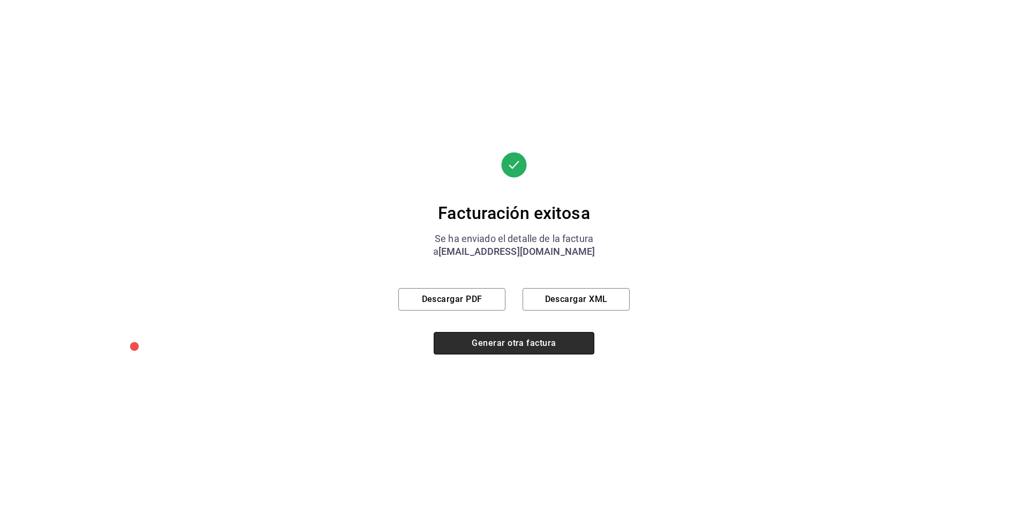
click at [508, 340] on button "Generar otra factura" at bounding box center [514, 343] width 161 height 22
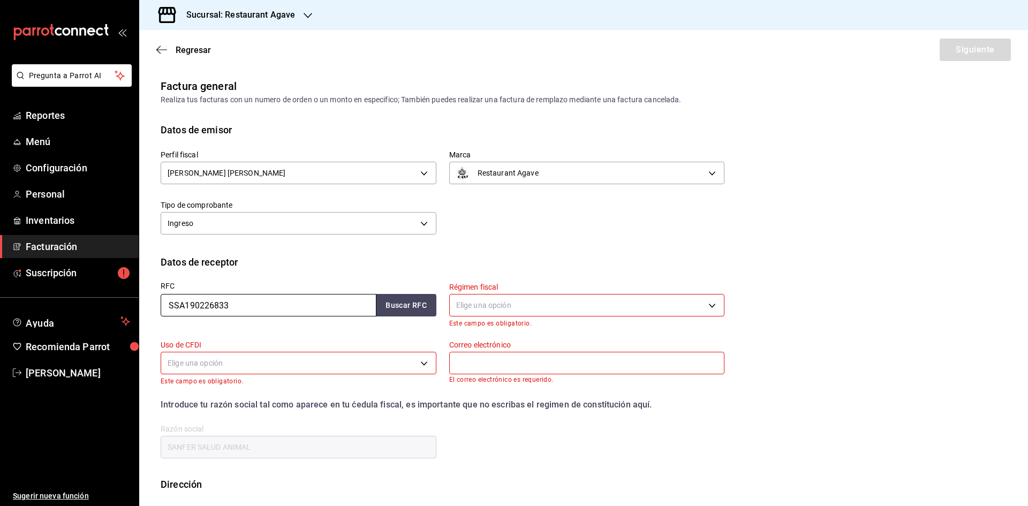
click at [276, 310] on input "SSA190226833" at bounding box center [269, 305] width 216 height 22
type input "SAN641110MK7"
click at [424, 307] on button "Buscar RFC" at bounding box center [406, 305] width 60 height 22
type input "601"
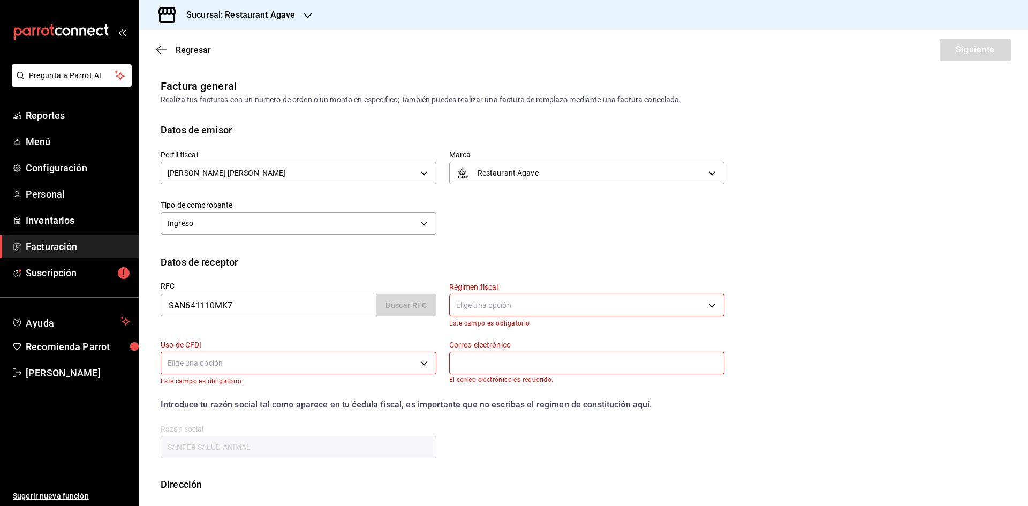
type input "G03"
type input "[EMAIL_ADDRESS][DOMAIN_NAME]"
type input "04370"
type input "SANDOZ"
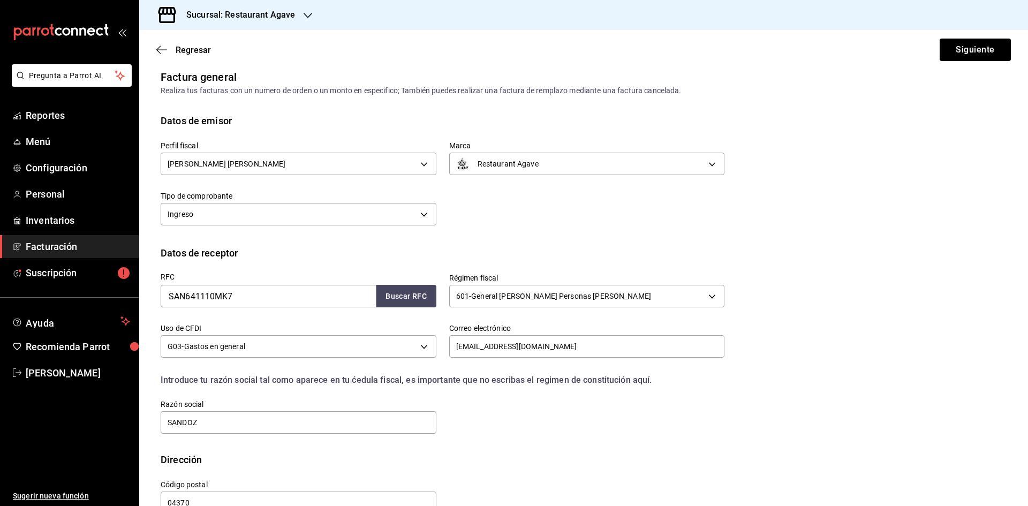
scroll to position [36, 0]
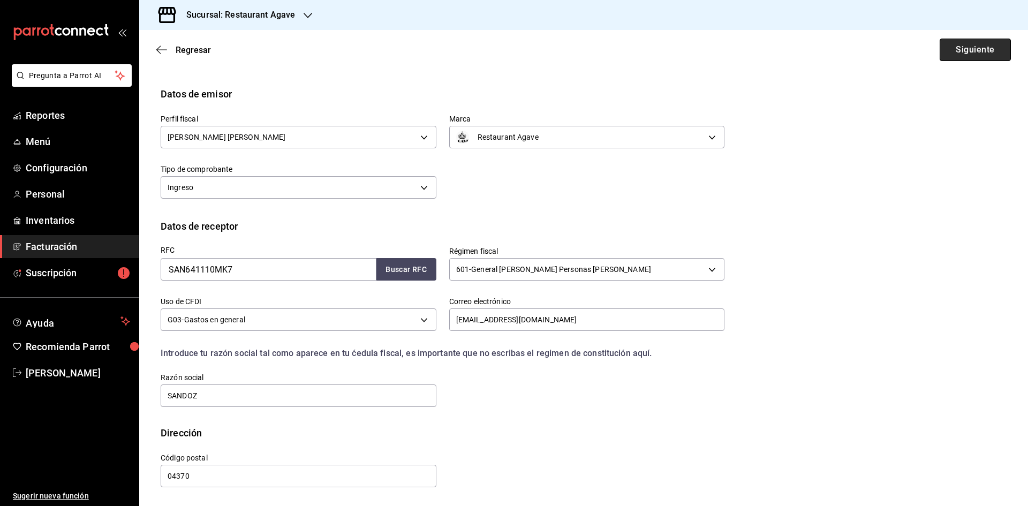
click at [973, 58] on button "Siguiente" at bounding box center [974, 50] width 71 height 22
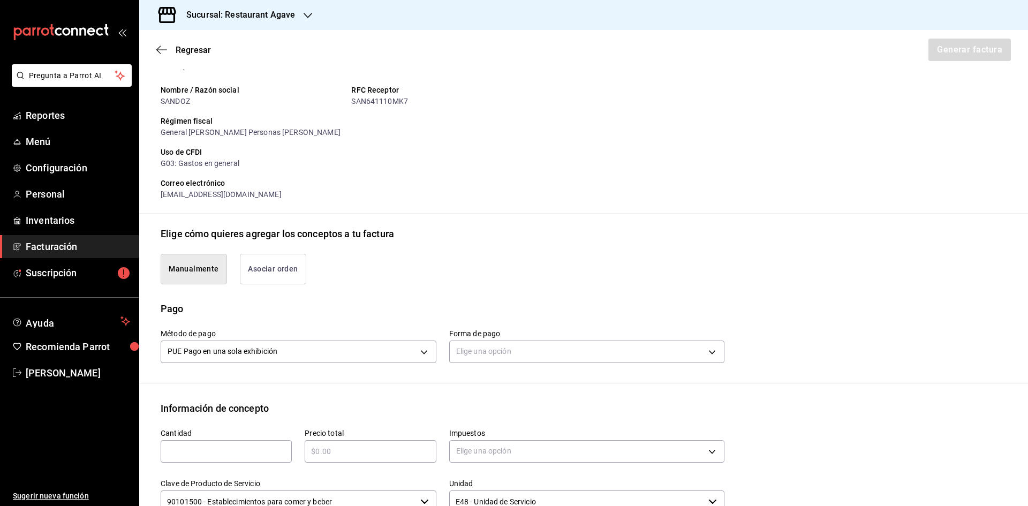
scroll to position [196, 0]
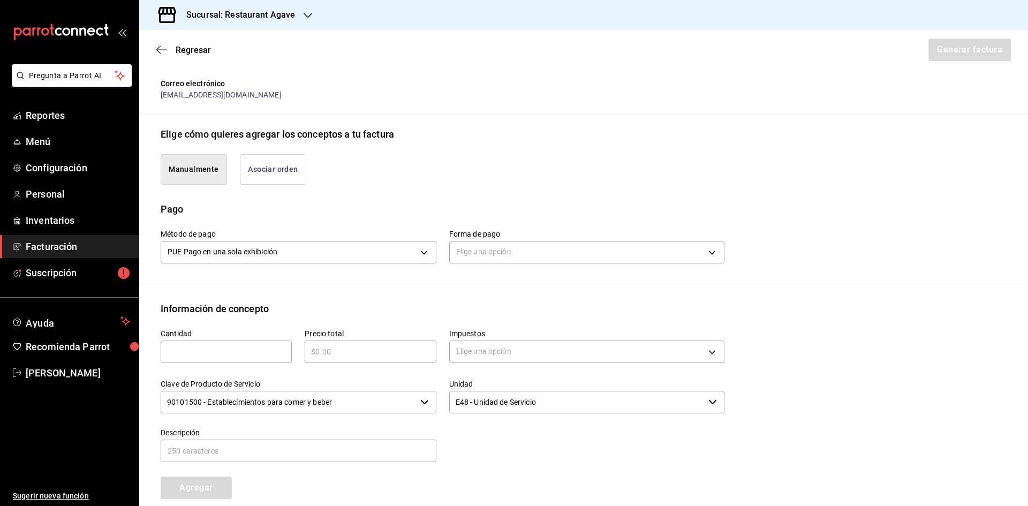
click at [224, 352] on input "text" at bounding box center [226, 351] width 131 height 13
type input "1"
click at [367, 352] on input "text" at bounding box center [370, 351] width 131 height 13
type input "$755"
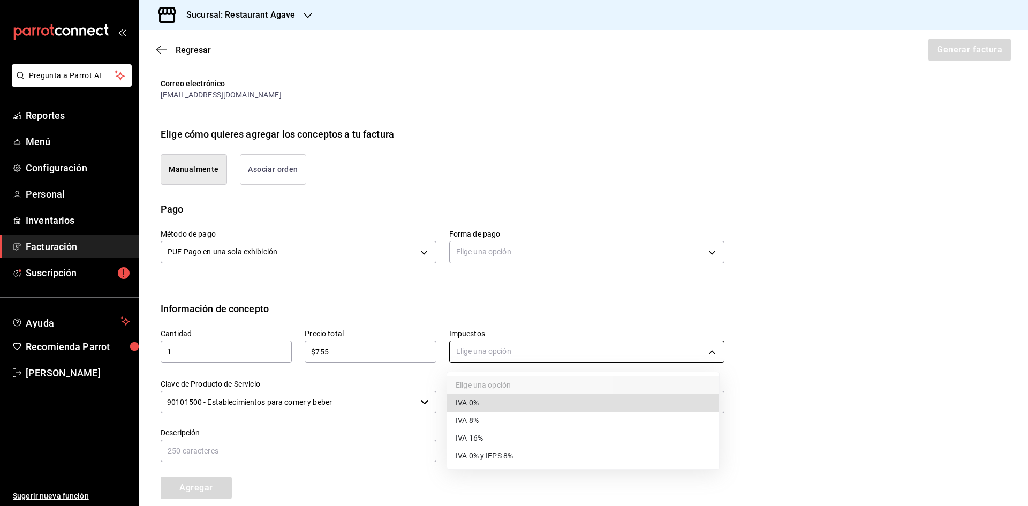
click at [460, 347] on body "Pregunta a Parrot AI Reportes Menú Configuración Personal Inventarios Facturaci…" at bounding box center [514, 253] width 1028 height 506
click at [513, 438] on li "IVA 16%" at bounding box center [583, 438] width 272 height 18
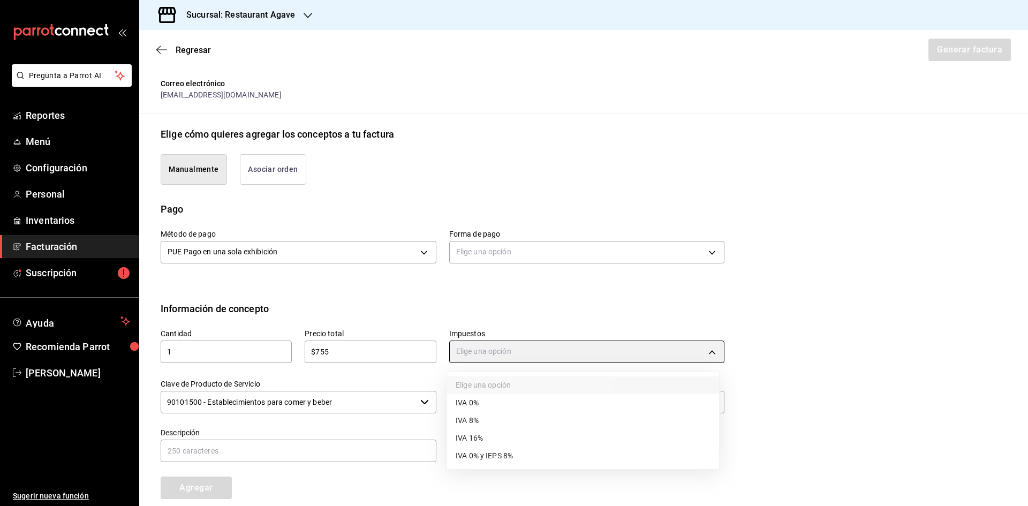
type input "IVA_16"
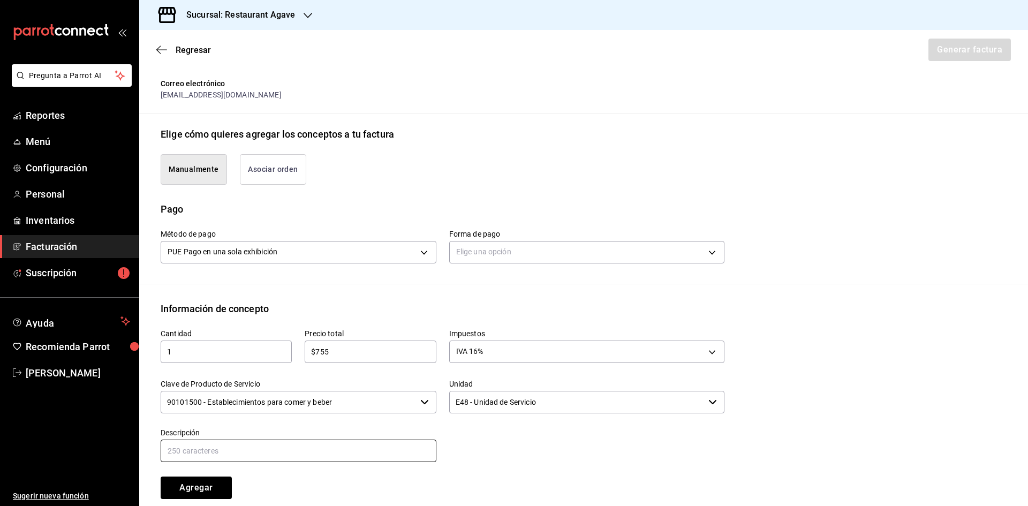
click at [361, 459] on input "text" at bounding box center [299, 450] width 276 height 22
type input "Consumo"
click at [216, 487] on button "Agregar" at bounding box center [196, 487] width 71 height 22
type input "90101500 - Establecimientos para comer y beber"
type input "E48 - Unidad de Servicio"
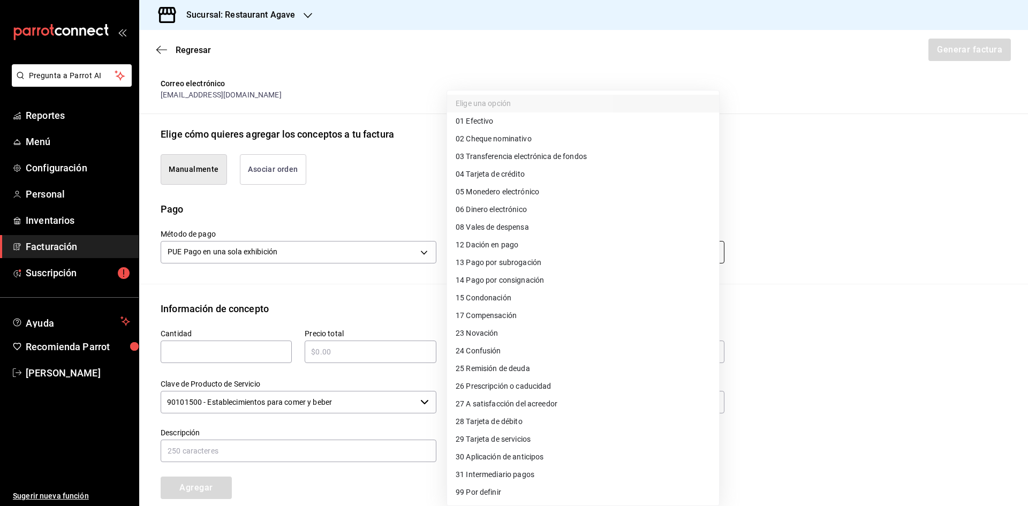
click at [544, 255] on body "Pregunta a Parrot AI Reportes Menú Configuración Personal Inventarios Facturaci…" at bounding box center [514, 253] width 1028 height 506
click at [537, 168] on li "04 Tarjeta de crédito" at bounding box center [583, 174] width 272 height 18
type input "04"
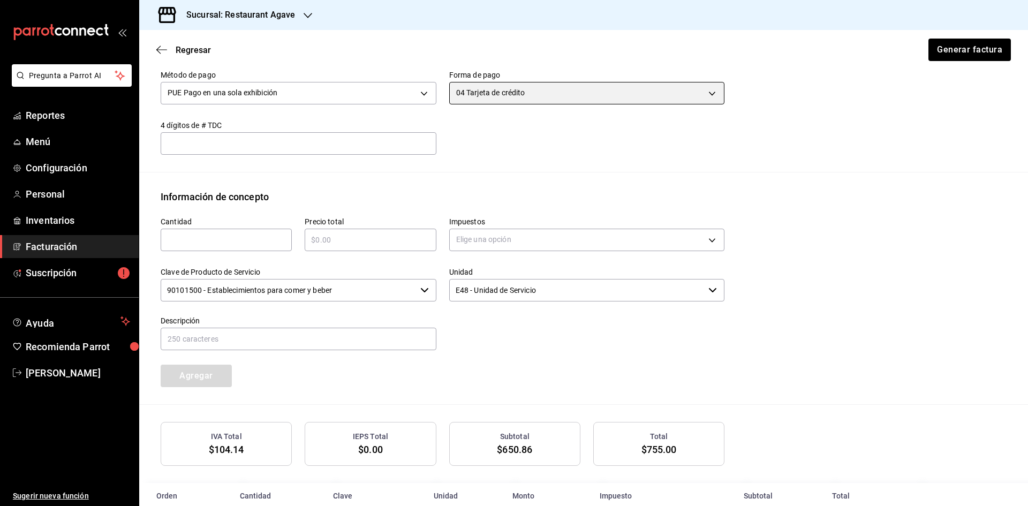
scroll to position [193, 0]
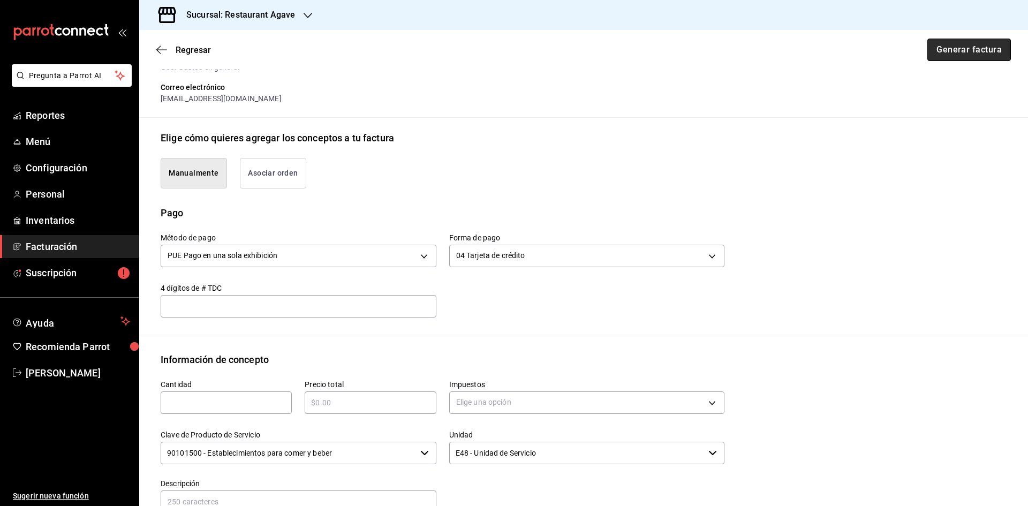
click at [948, 55] on button "Generar factura" at bounding box center [968, 50] width 83 height 22
